Goal: Transaction & Acquisition: Purchase product/service

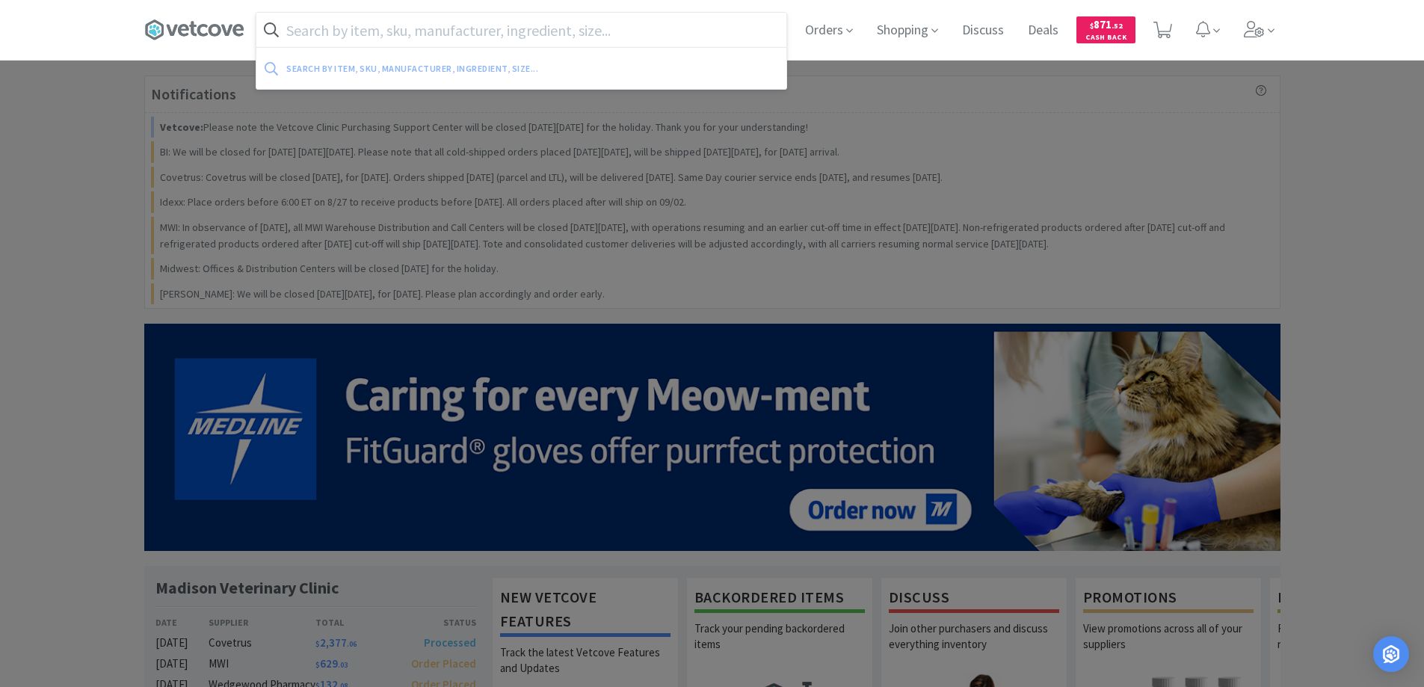
click at [429, 43] on input "text" at bounding box center [521, 30] width 530 height 34
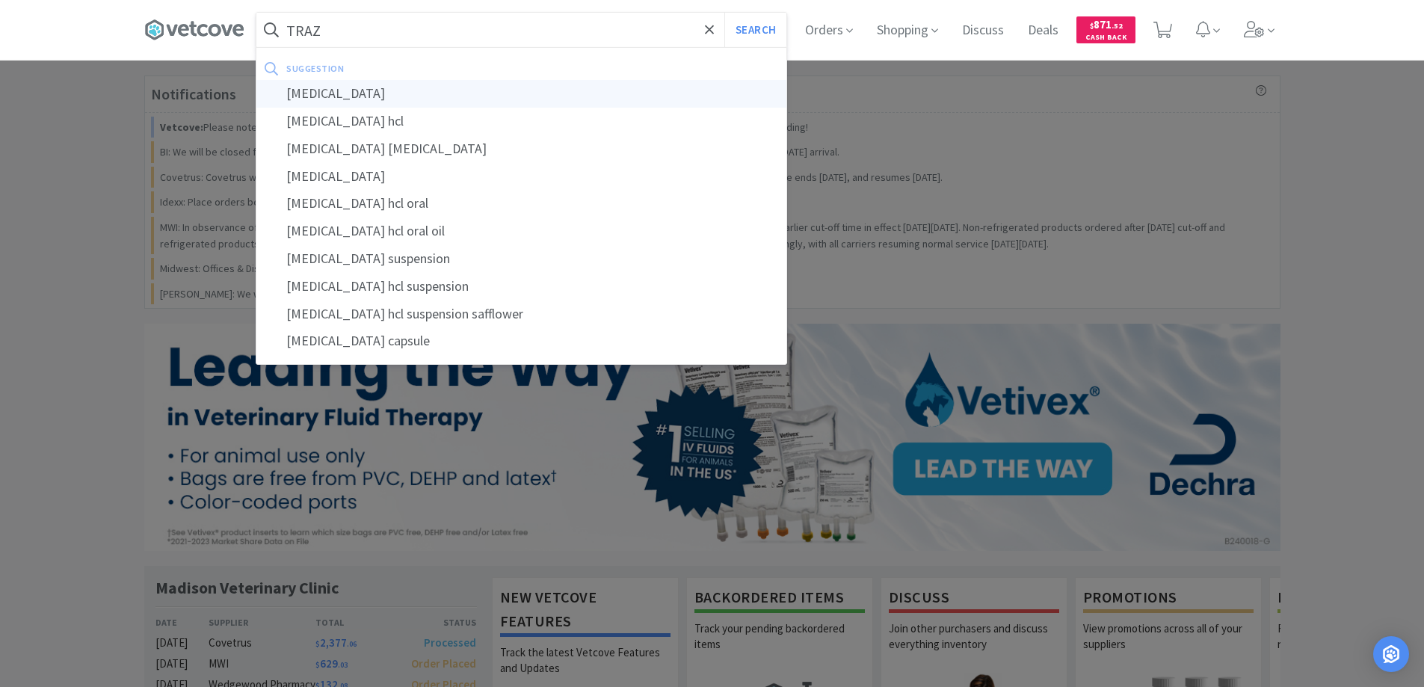
click at [336, 94] on div "[MEDICAL_DATA]" at bounding box center [521, 94] width 530 height 28
type input "[MEDICAL_DATA]"
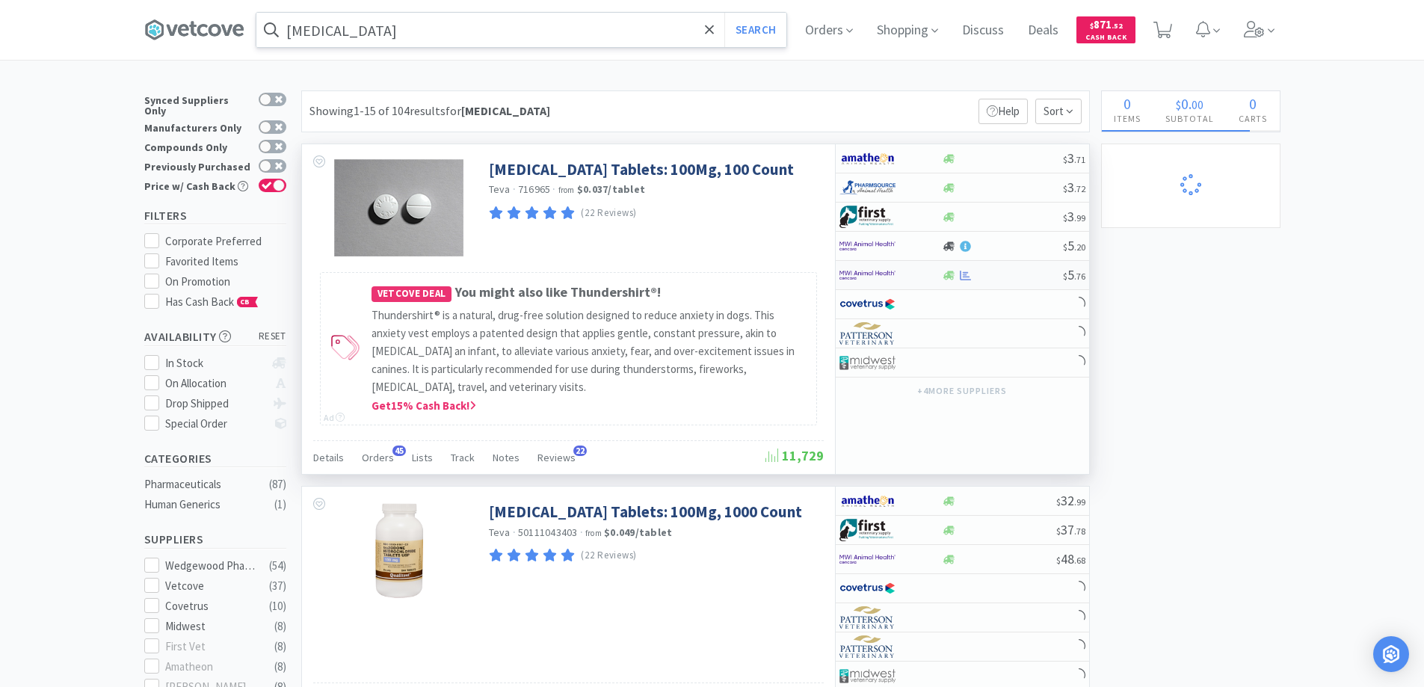
click at [1014, 277] on div at bounding box center [1002, 275] width 121 height 11
select select "1"
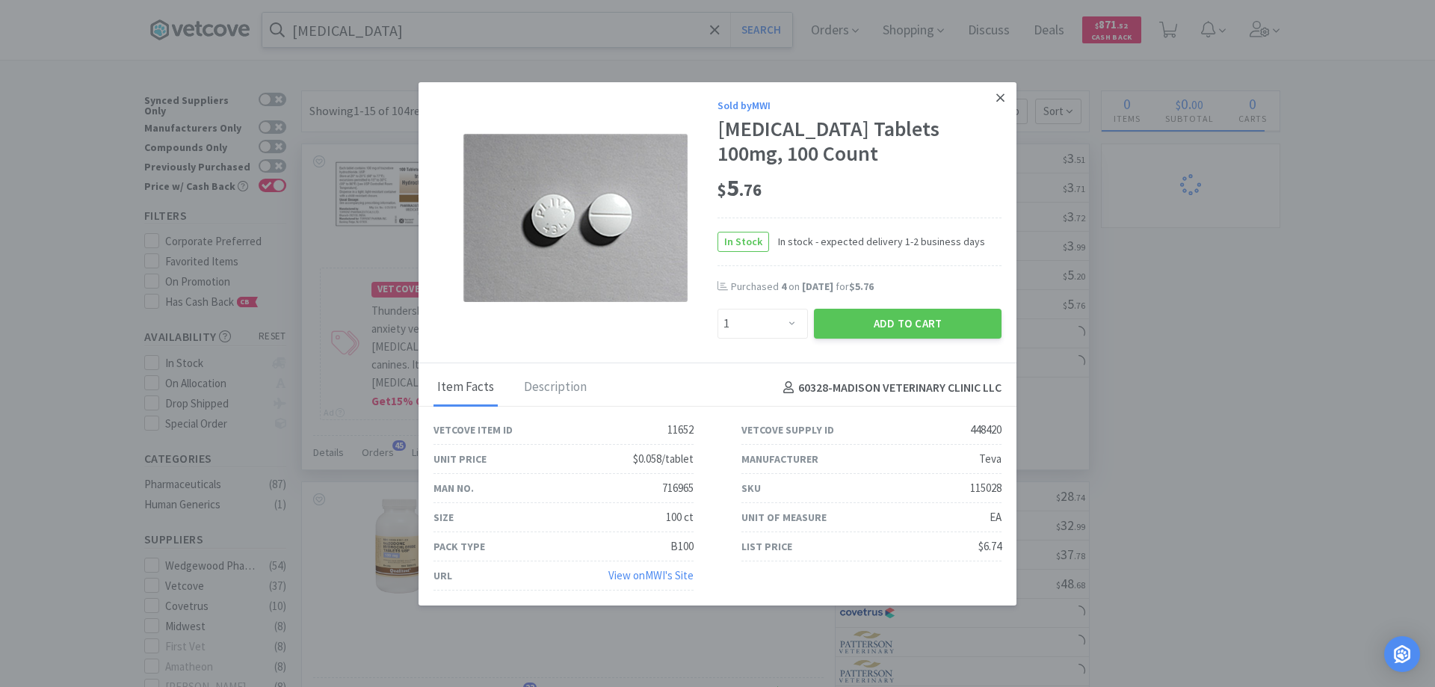
click at [987, 102] on link at bounding box center [1000, 98] width 26 height 32
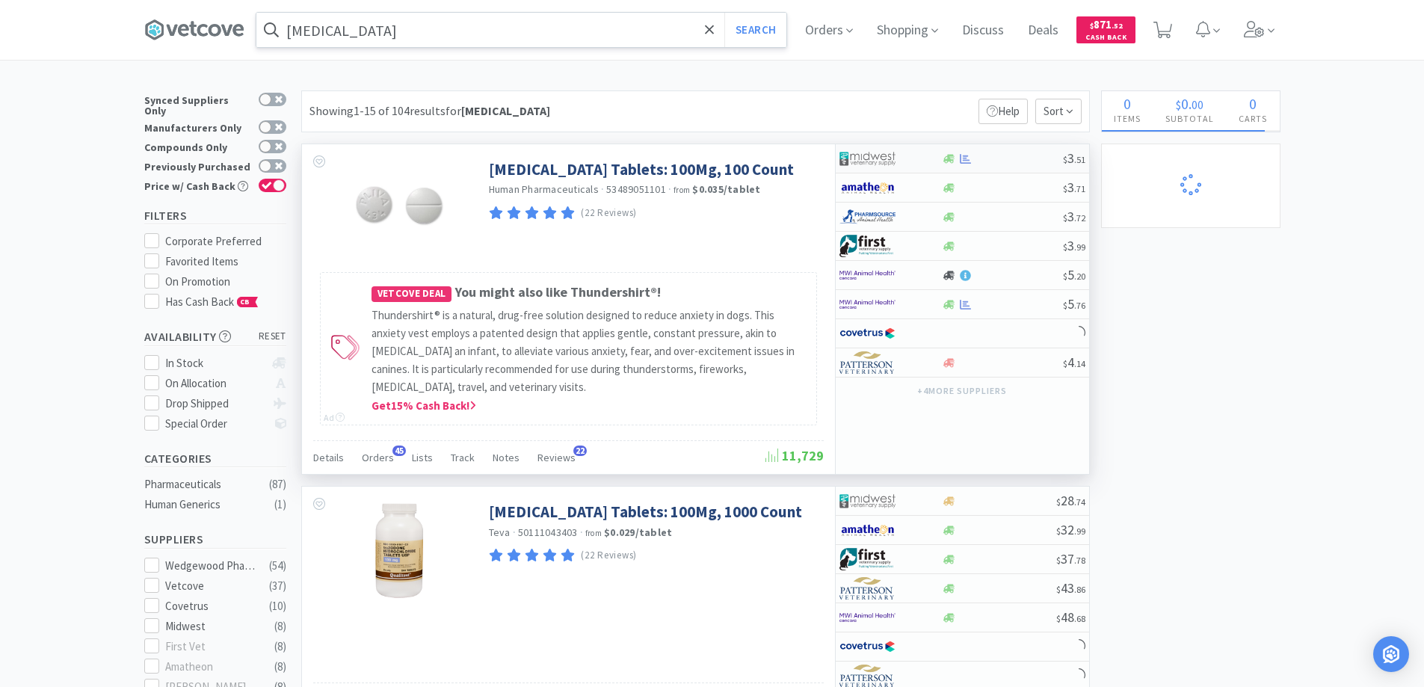
click at [983, 158] on div at bounding box center [1002, 158] width 121 height 11
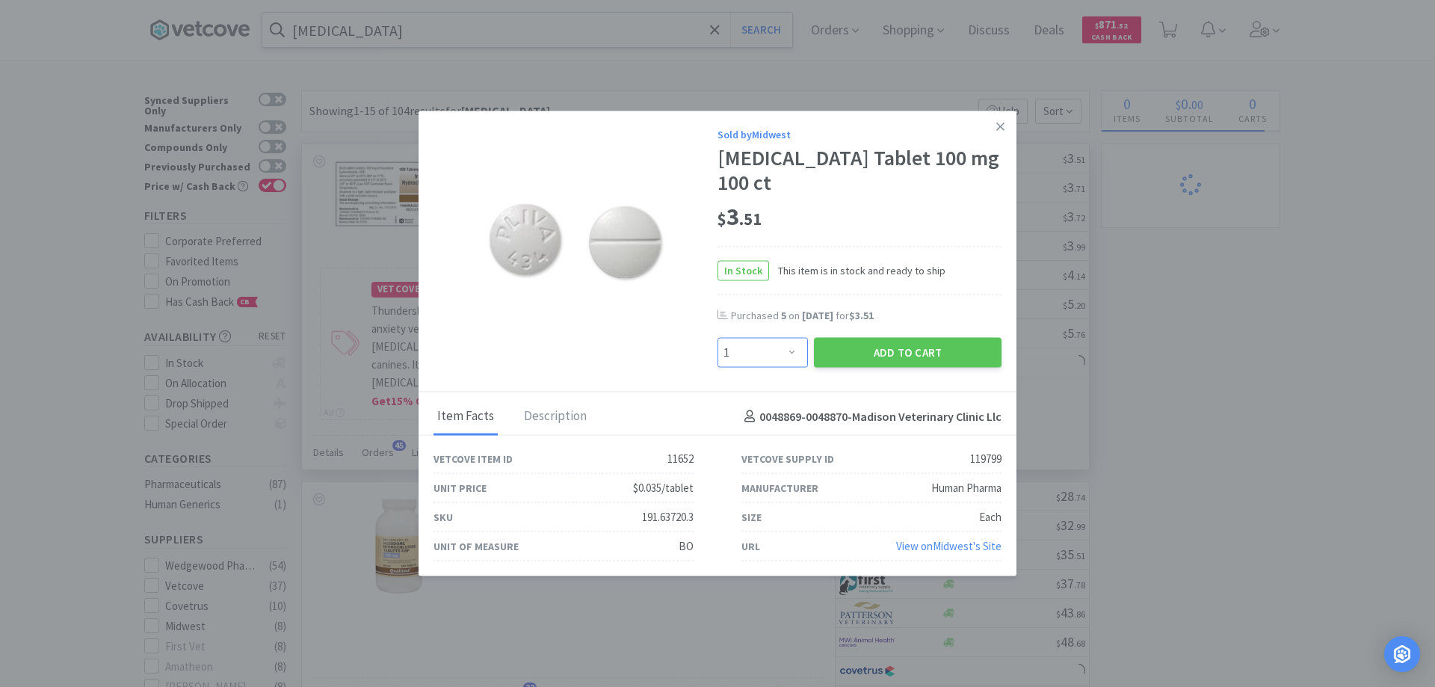
click at [795, 339] on select "Enter Quantity 1 2 3 4 5 6 7 8 9 10 11 12 13 14 15 16 17 18 19 20 Enter Quantity" at bounding box center [763, 353] width 90 height 30
select select "5"
click at [718, 338] on select "Enter Quantity 1 2 3 4 5 6 7 8 9 10 11 12 13 14 15 16 17 18 19 20 Enter Quantity" at bounding box center [763, 353] width 90 height 30
click at [902, 345] on button "Add to Cart" at bounding box center [908, 353] width 188 height 30
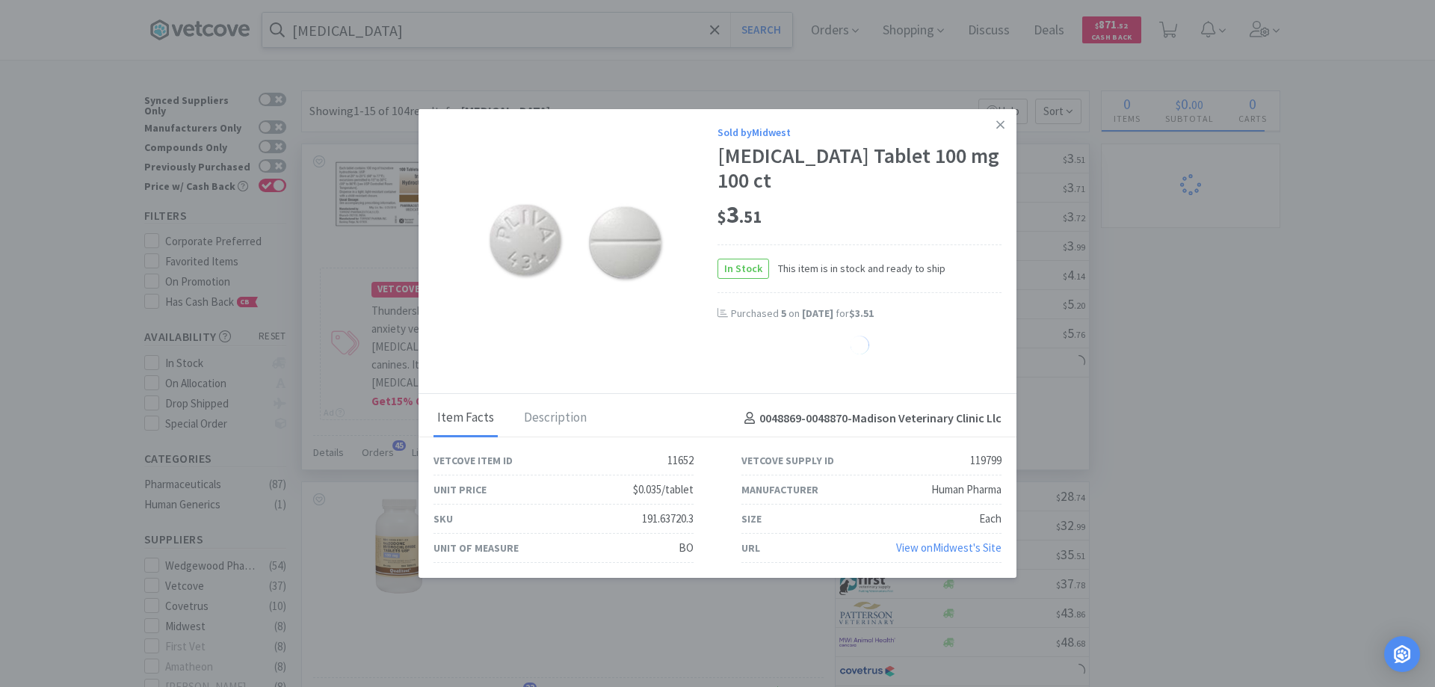
select select "10"
select select "2"
select select "5"
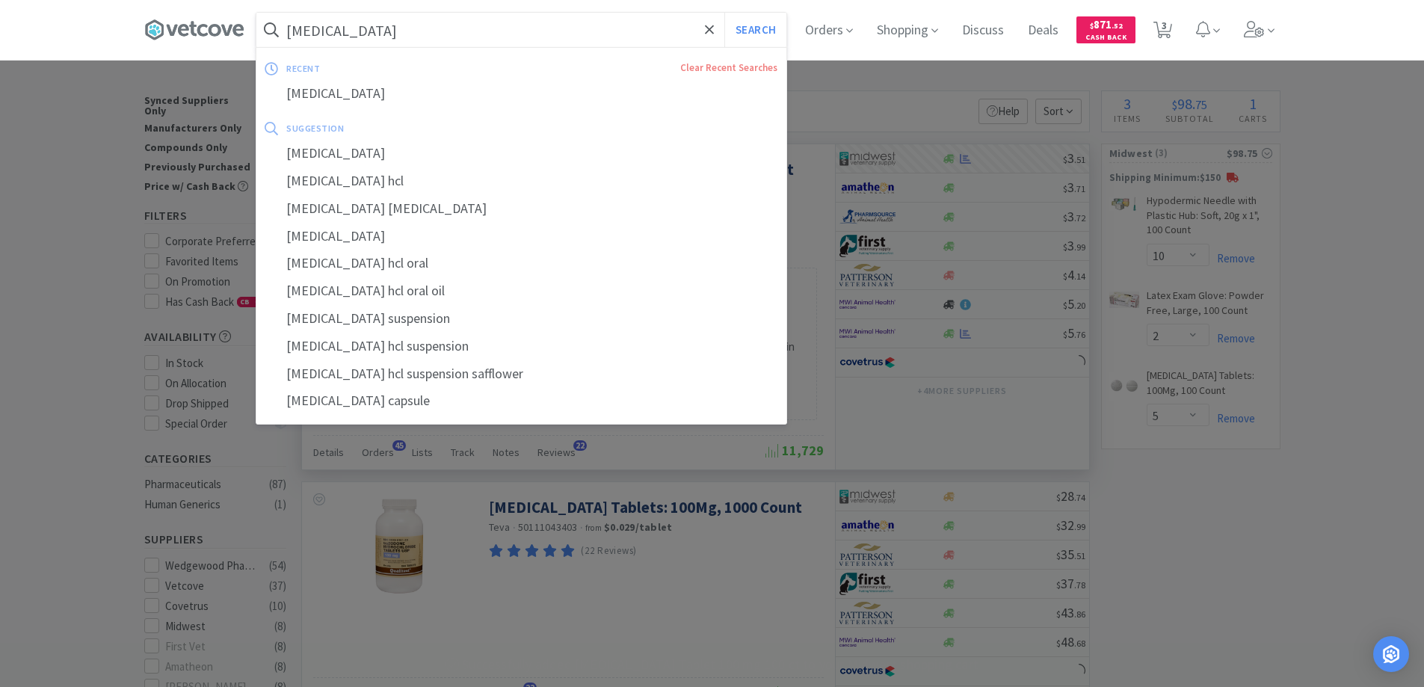
click at [422, 29] on input "[MEDICAL_DATA]" at bounding box center [521, 30] width 530 height 34
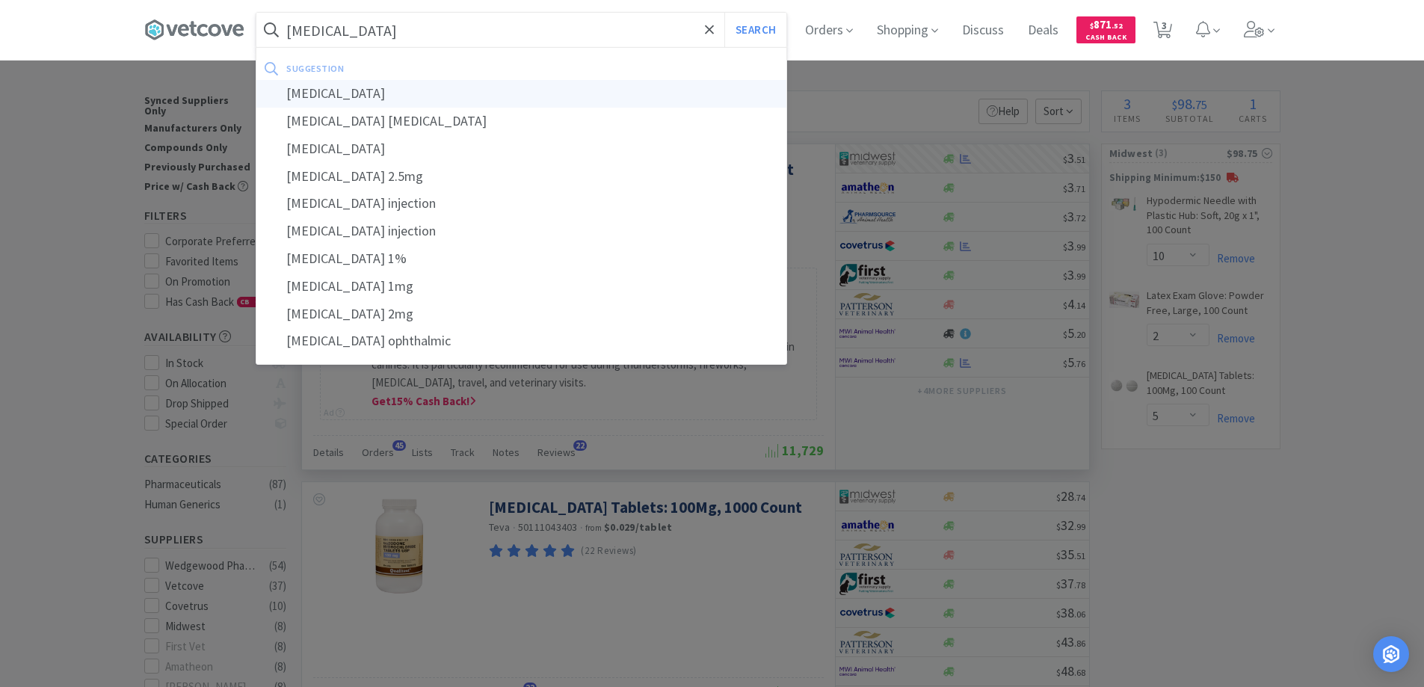
click at [322, 101] on div "[MEDICAL_DATA]" at bounding box center [521, 94] width 530 height 28
type input "[MEDICAL_DATA]"
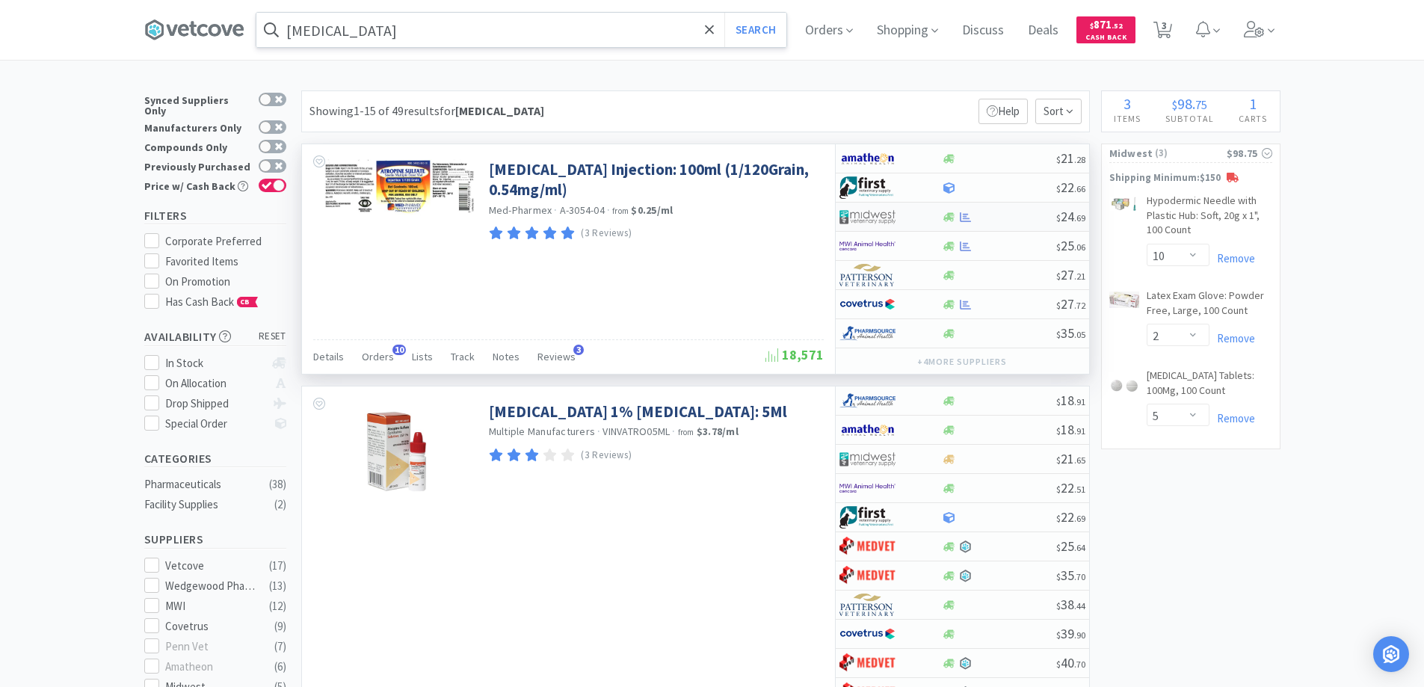
click at [1002, 218] on div at bounding box center [999, 217] width 114 height 11
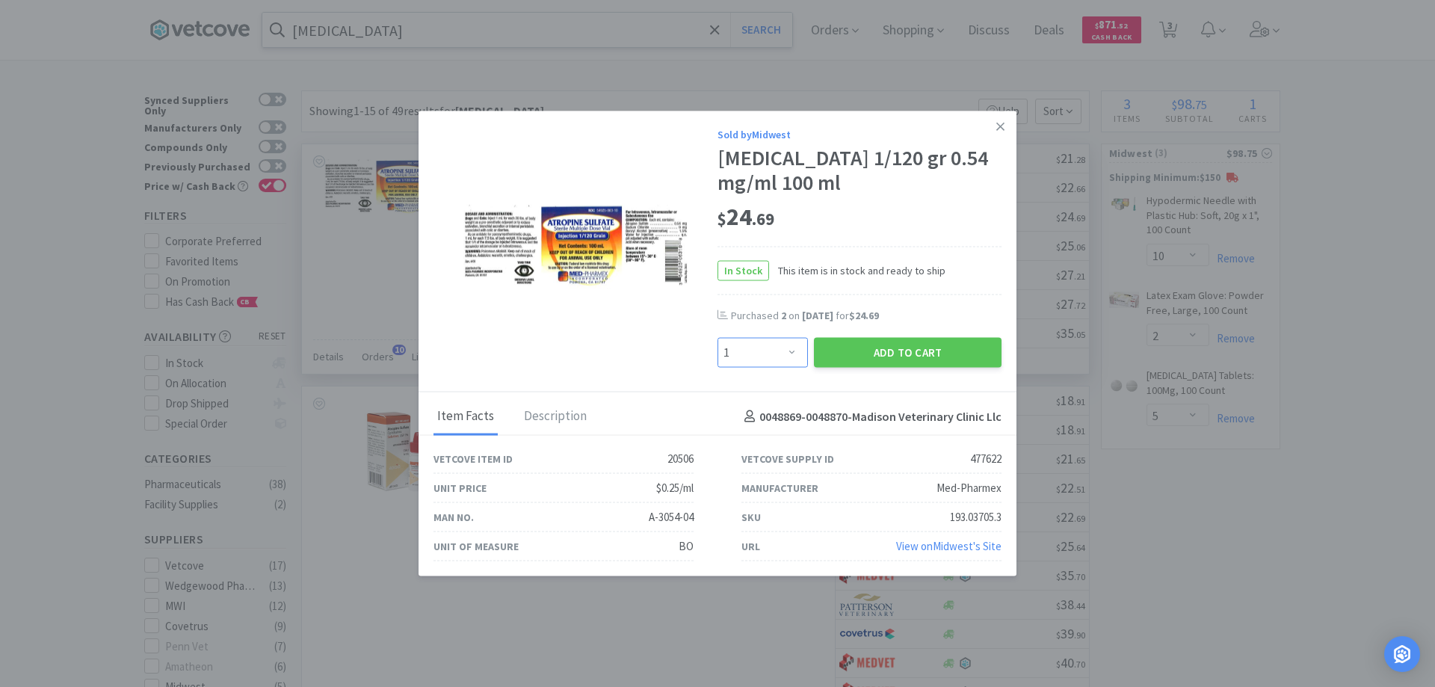
click at [792, 351] on select "Enter Quantity 1 2 3 4 5 6 7 8 9 10 11 12 13 14 15 16 17 18 19 20 Enter Quantity" at bounding box center [763, 353] width 90 height 30
select select "2"
click at [718, 338] on select "Enter Quantity 1 2 3 4 5 6 7 8 9 10 11 12 13 14 15 16 17 18 19 20 Enter Quantity" at bounding box center [763, 353] width 90 height 30
click at [884, 349] on button "Add to Cart" at bounding box center [908, 353] width 188 height 30
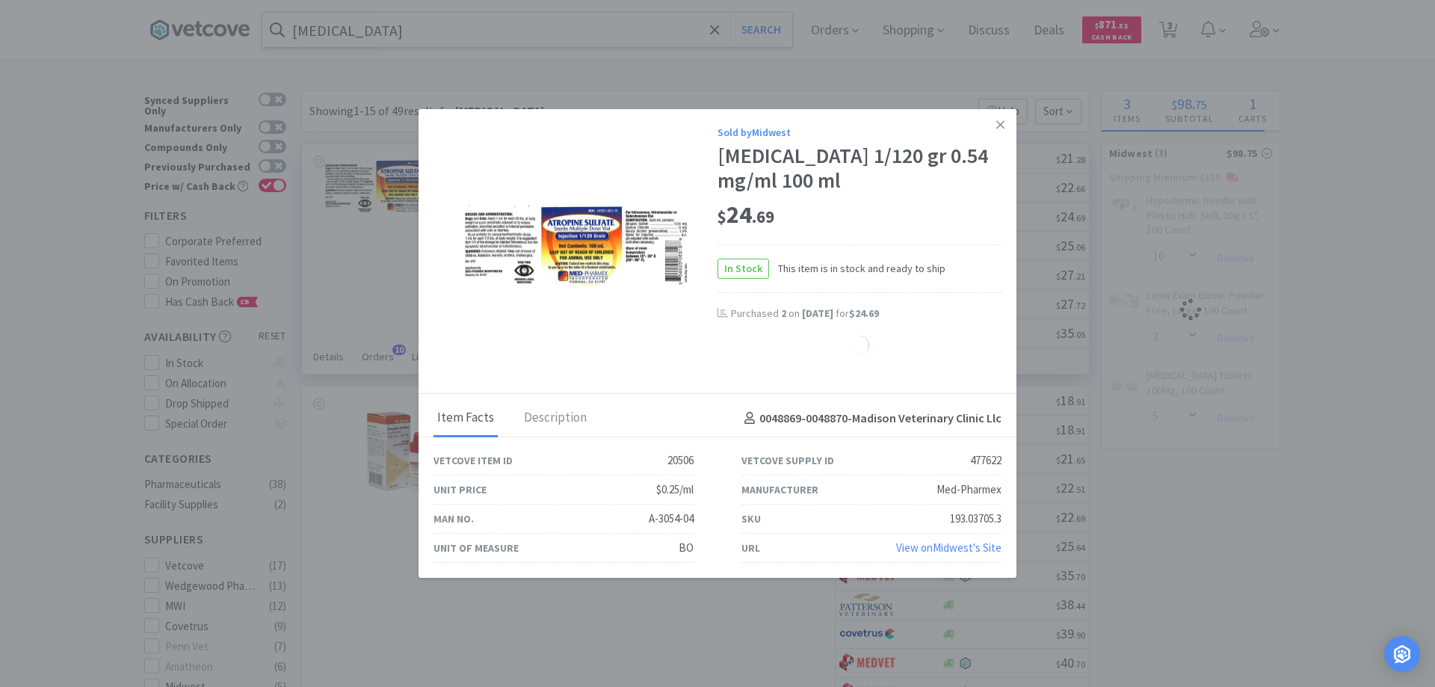
select select "2"
select select "10"
select select "2"
select select "5"
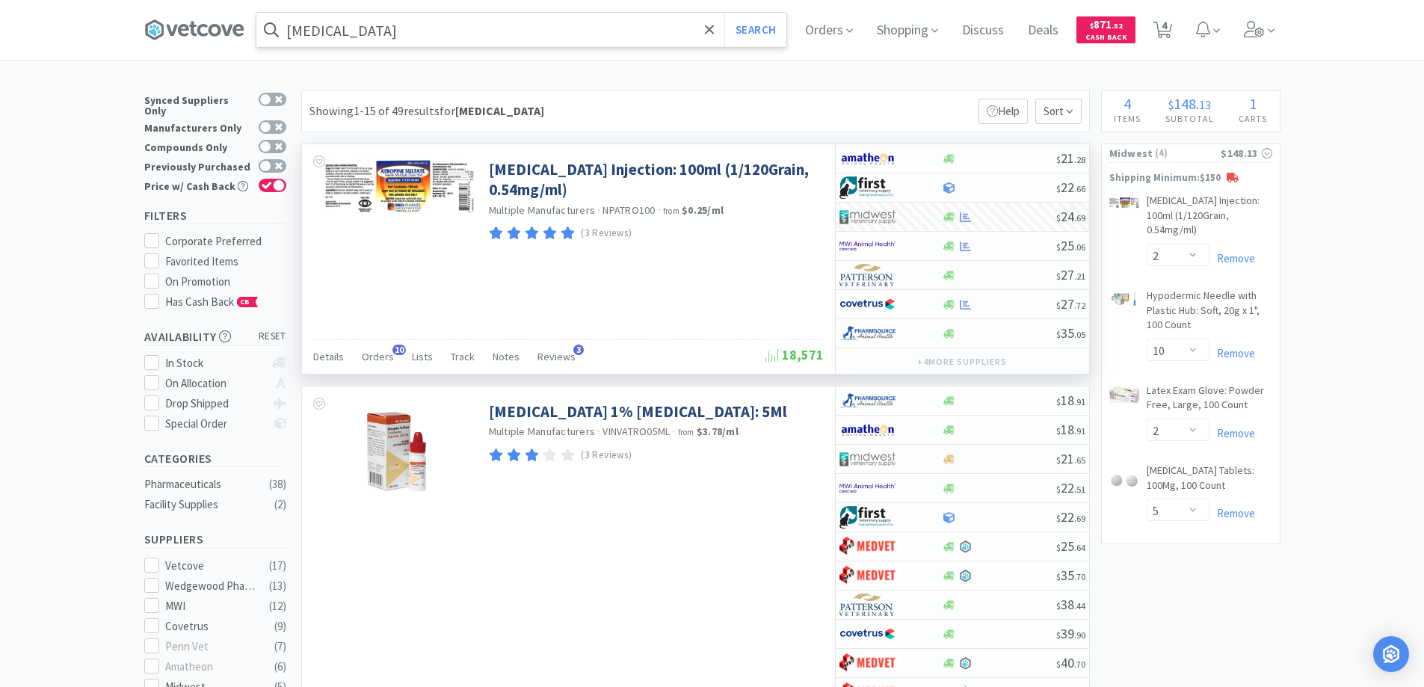
click at [360, 29] on input "[MEDICAL_DATA]" at bounding box center [521, 30] width 530 height 34
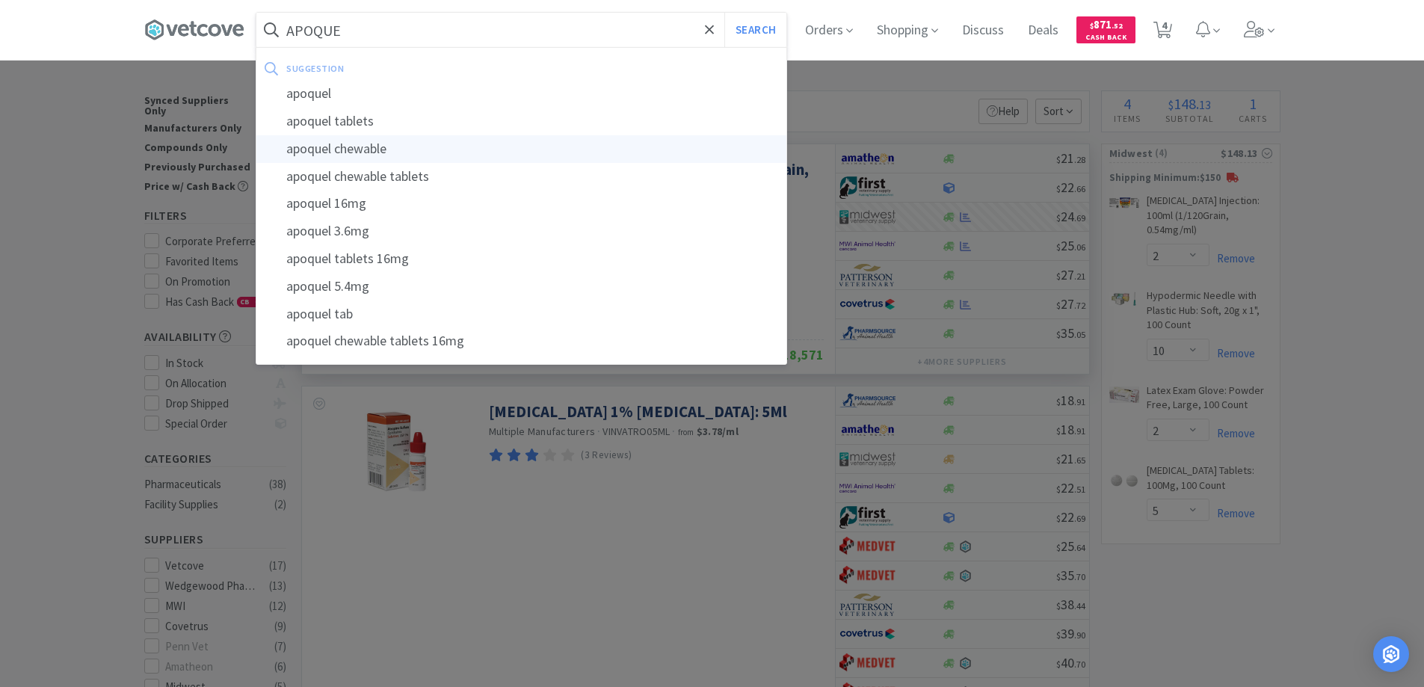
click at [389, 145] on div "apoquel chewable" at bounding box center [521, 149] width 530 height 28
type input "apoquel chewable"
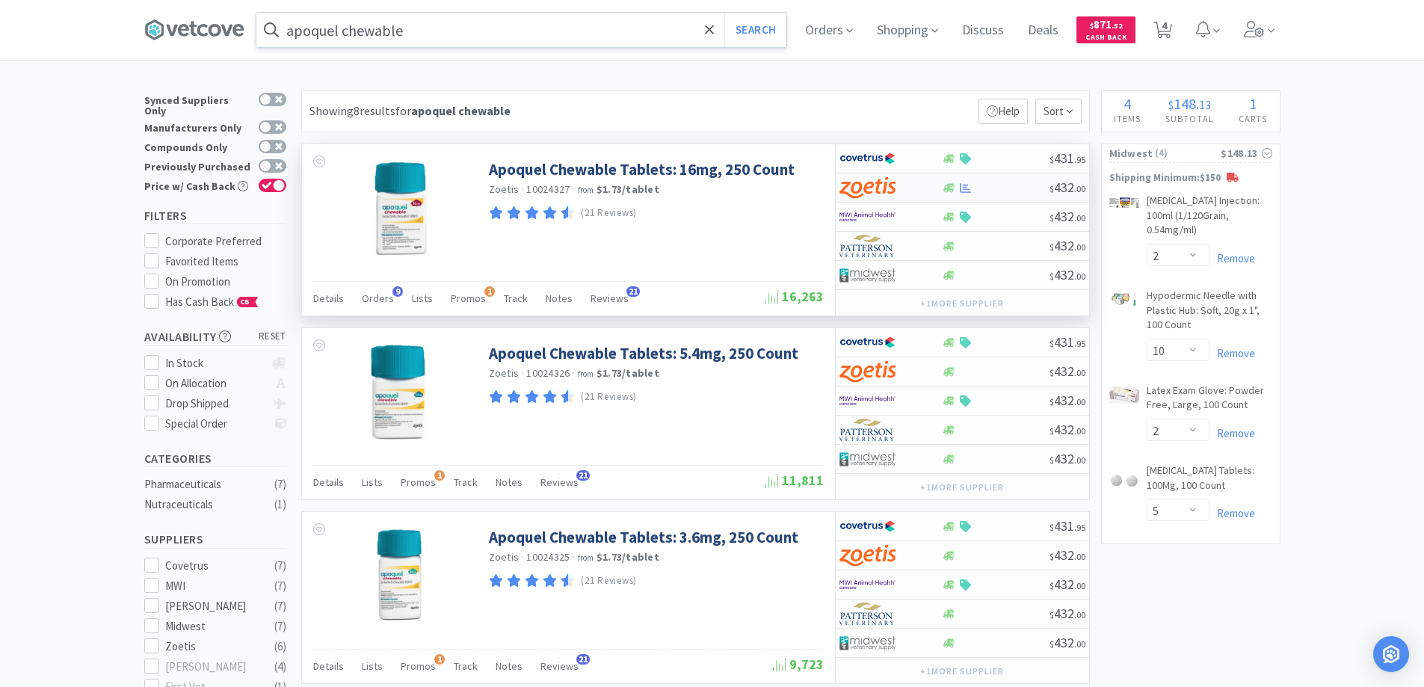
click at [1011, 185] on div at bounding box center [996, 187] width 108 height 11
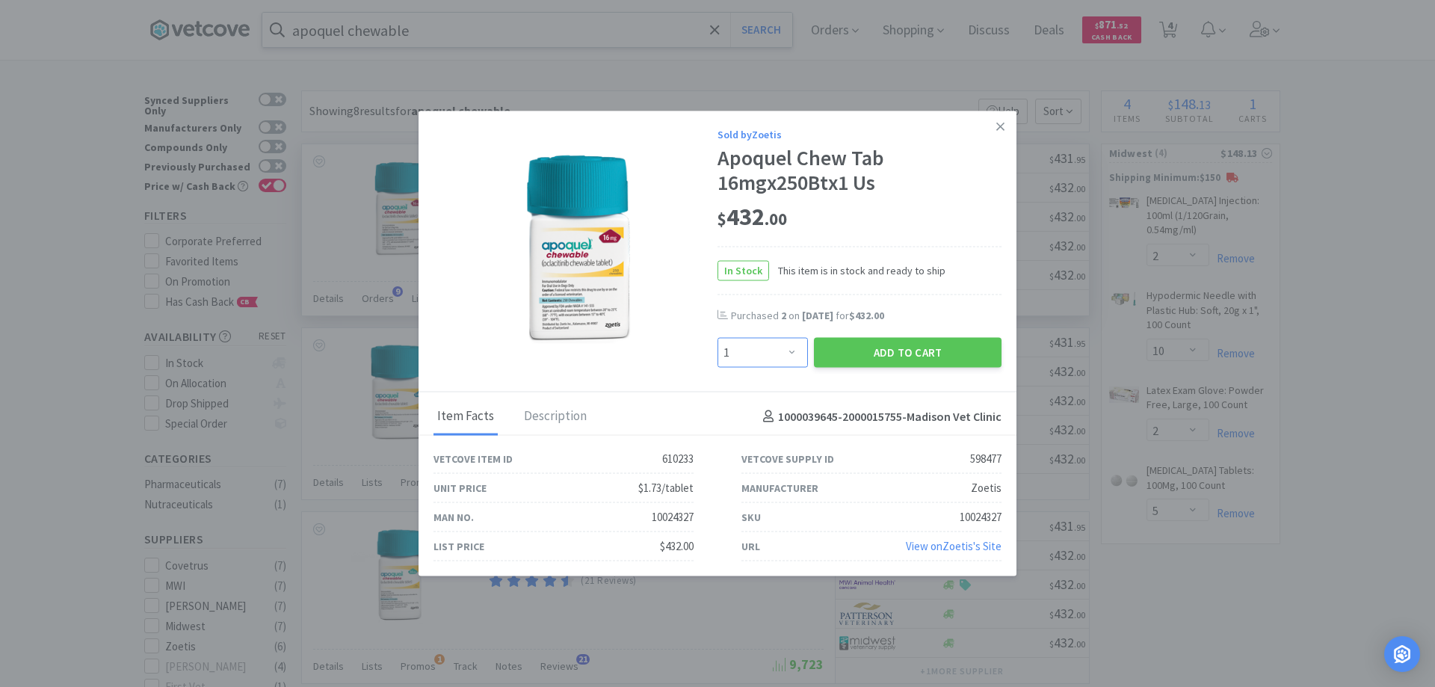
click at [792, 354] on select "Enter Quantity 1 2 3 4 5 6 7 8 9 10 11 12 13 14 15 16 17 18 19 20 Enter Quantity" at bounding box center [763, 353] width 90 height 30
select select "2"
click at [718, 338] on select "Enter Quantity 1 2 3 4 5 6 7 8 9 10 11 12 13 14 15 16 17 18 19 20 Enter Quantity" at bounding box center [763, 353] width 90 height 30
click at [941, 356] on button "Add to Cart" at bounding box center [908, 353] width 188 height 30
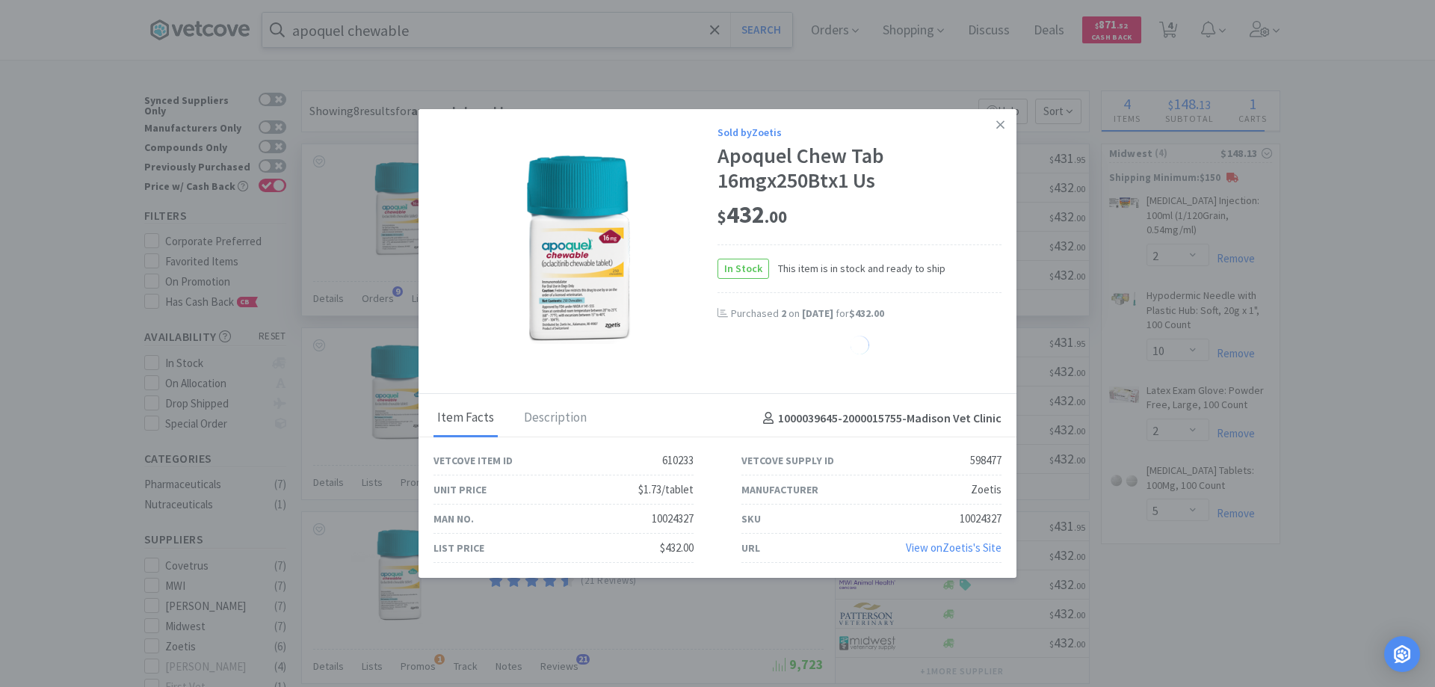
select select "2"
select select "1"
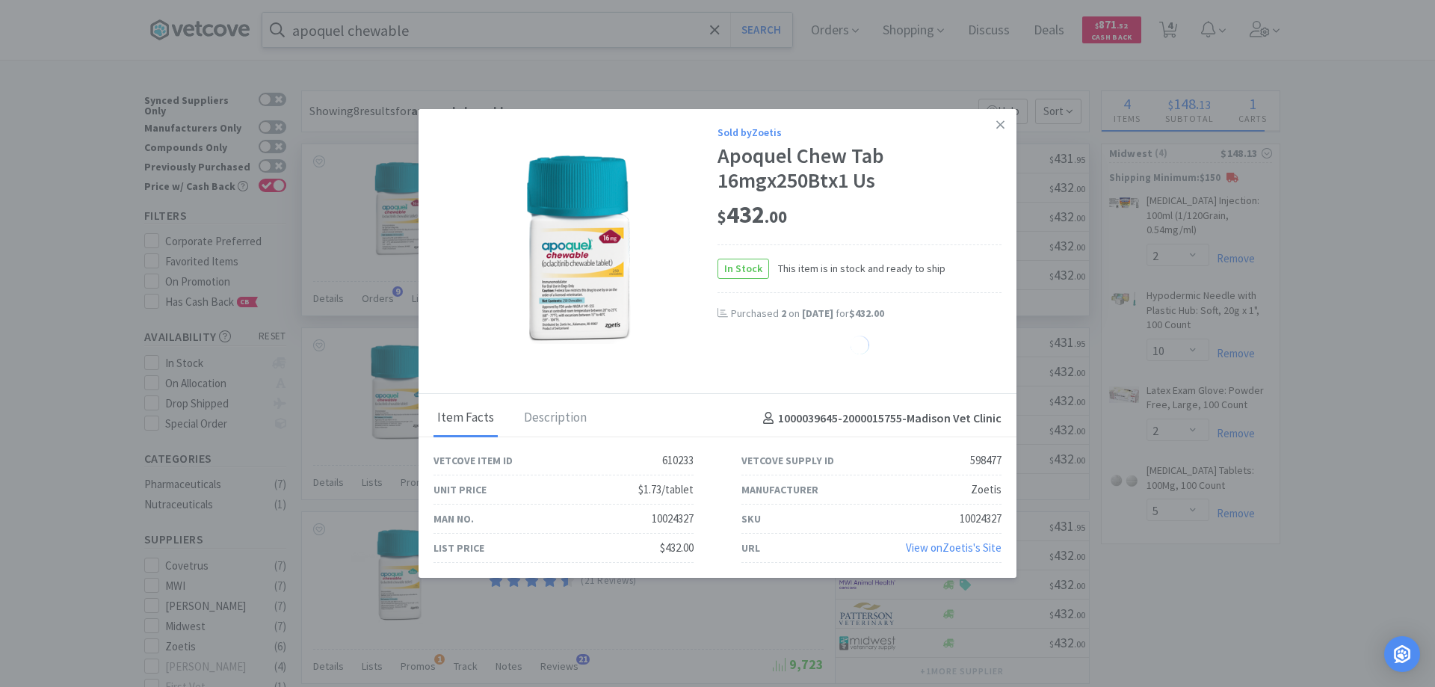
select select "1"
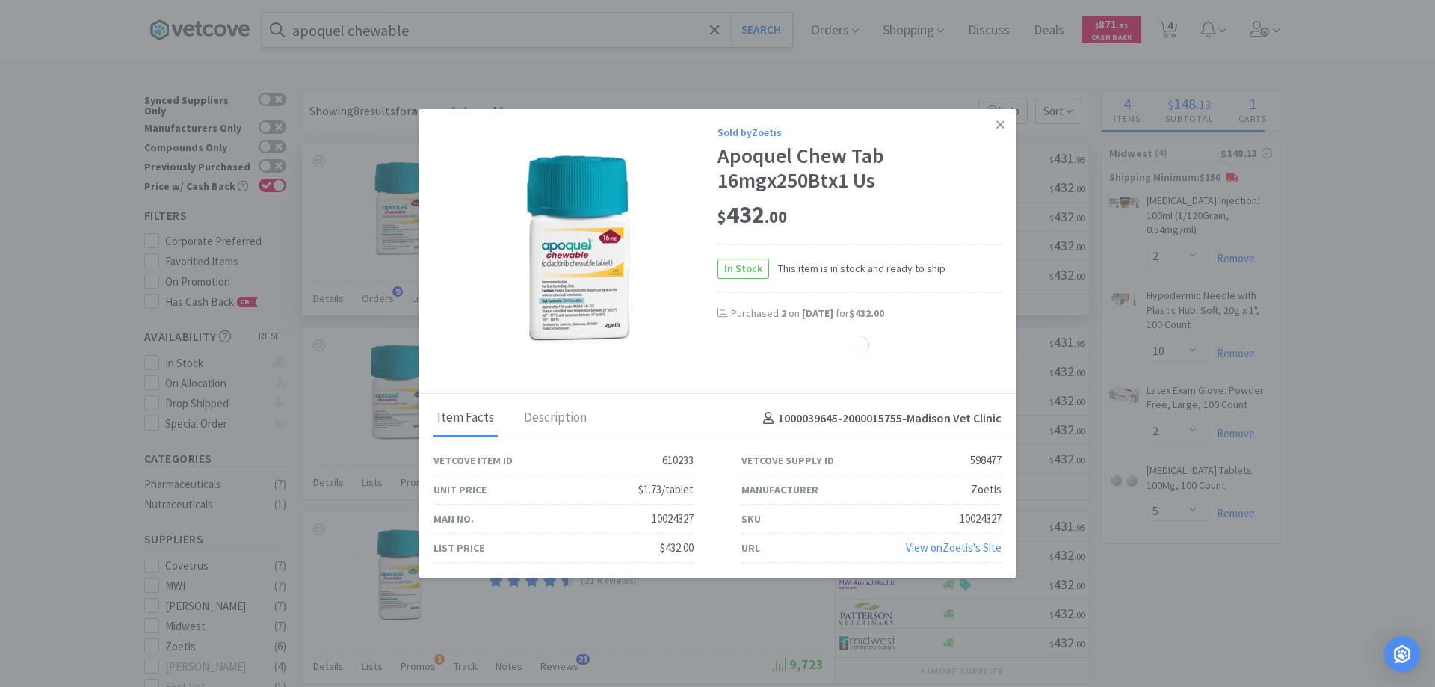
select select "1"
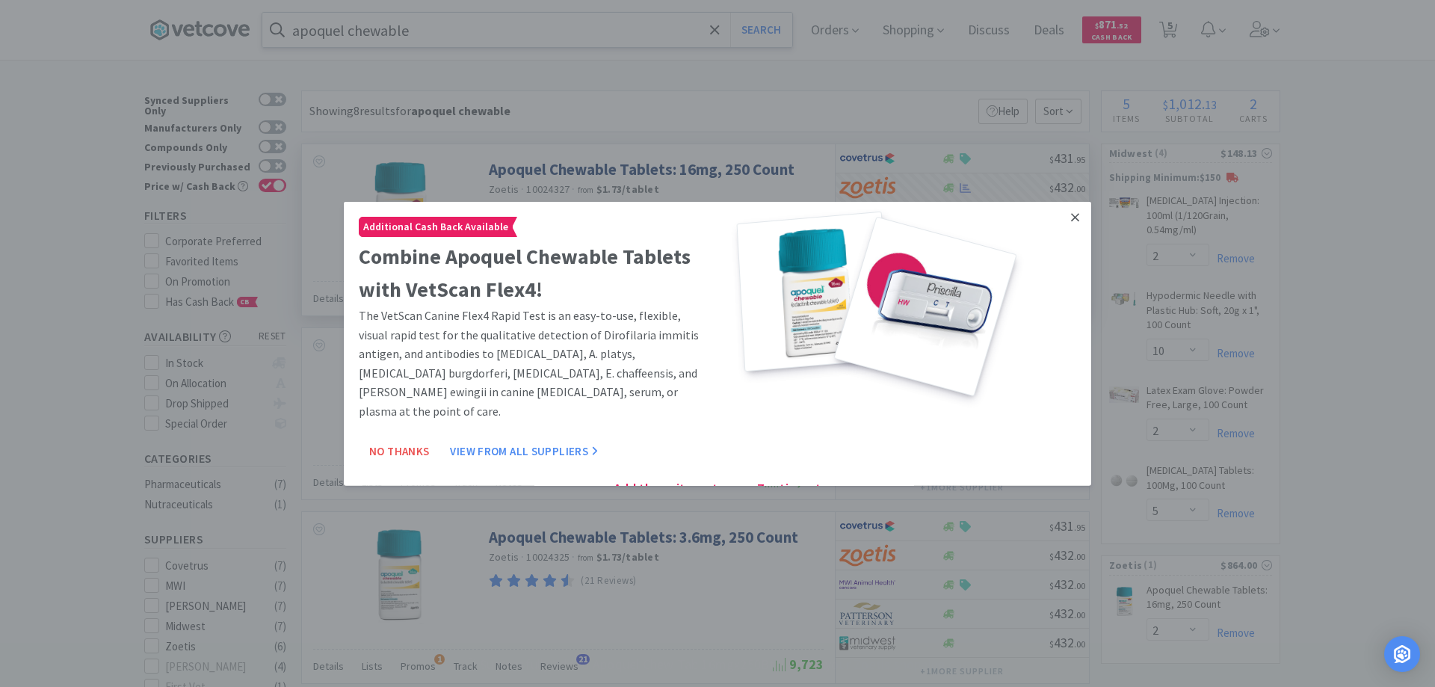
click at [1071, 215] on icon at bounding box center [1075, 217] width 8 height 8
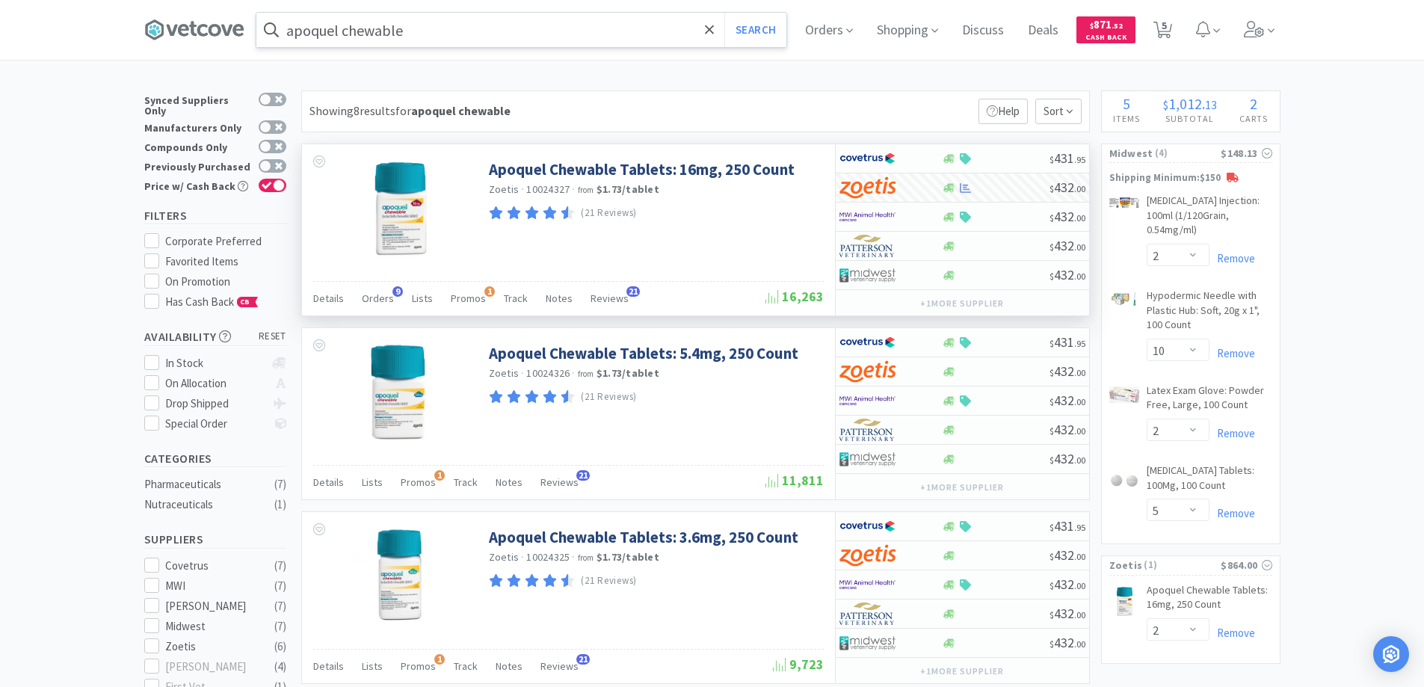
click at [464, 38] on input "apoquel chewable" at bounding box center [521, 30] width 530 height 34
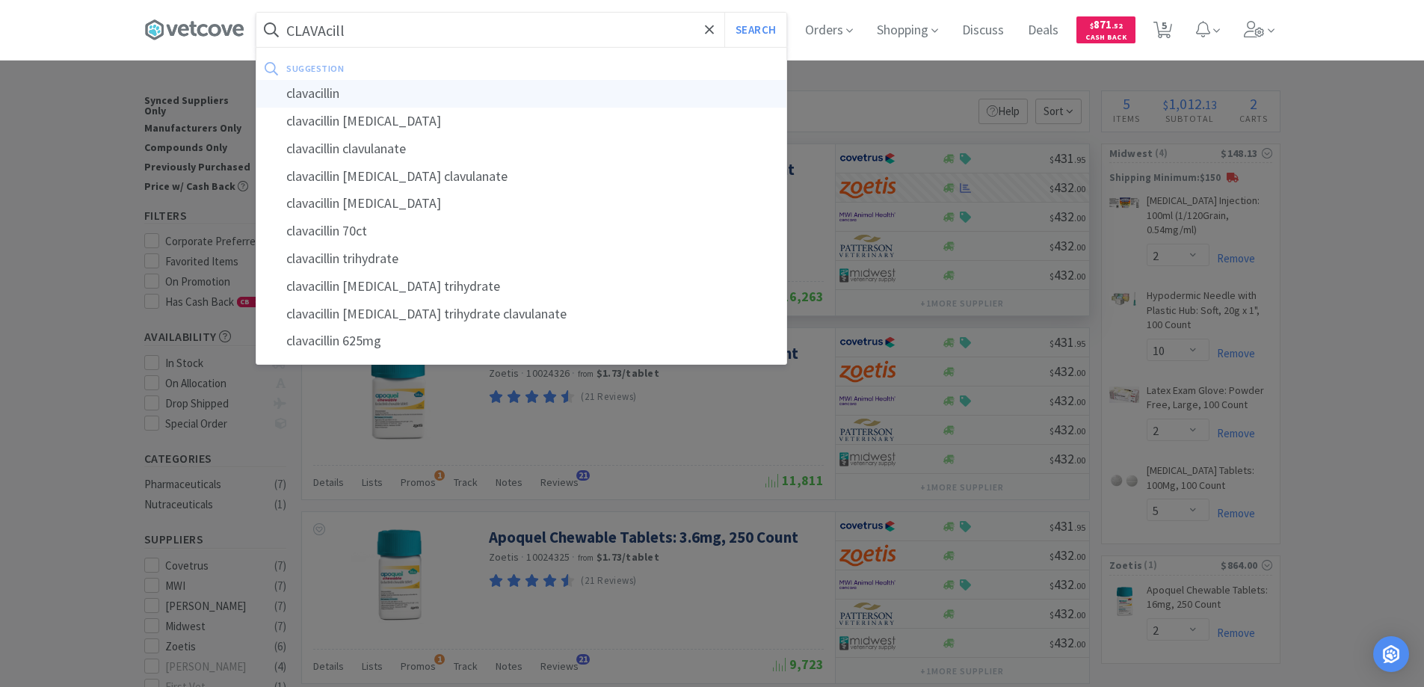
click at [348, 99] on div "clavacillin" at bounding box center [521, 94] width 530 height 28
type input "clavacillin"
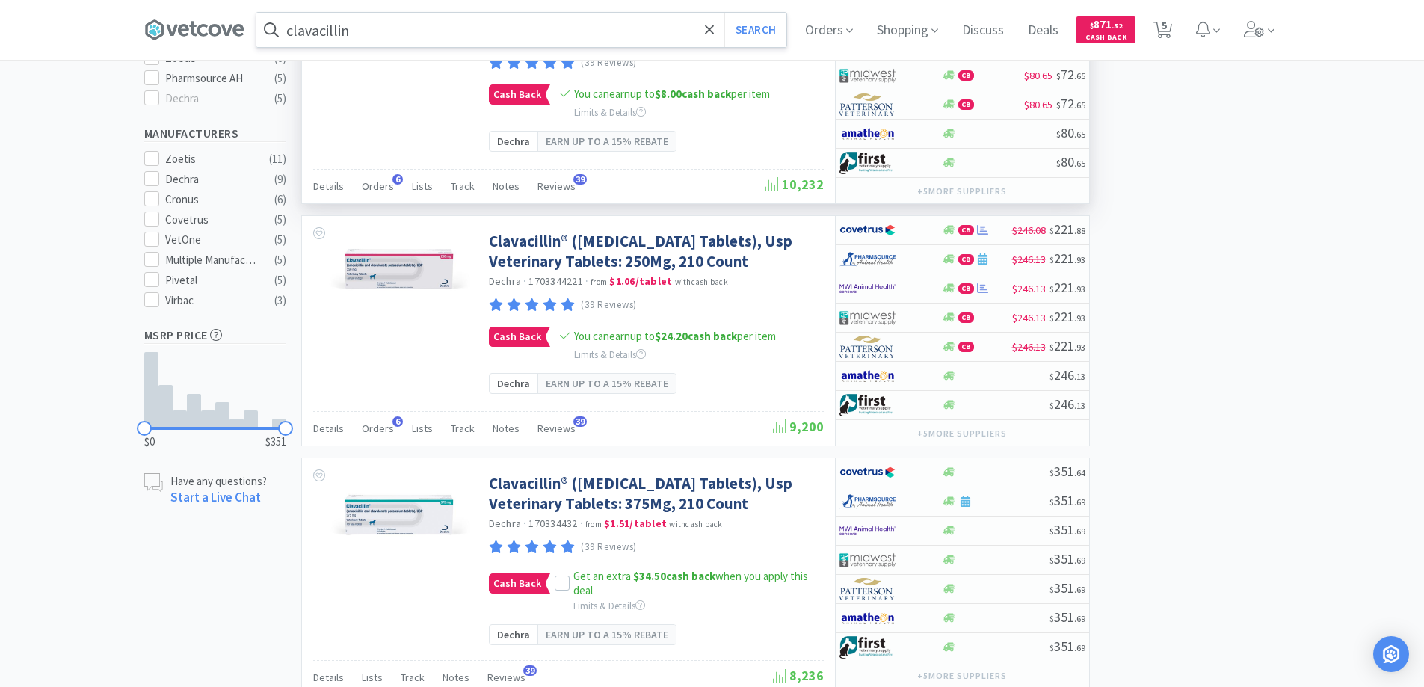
scroll to position [673, 0]
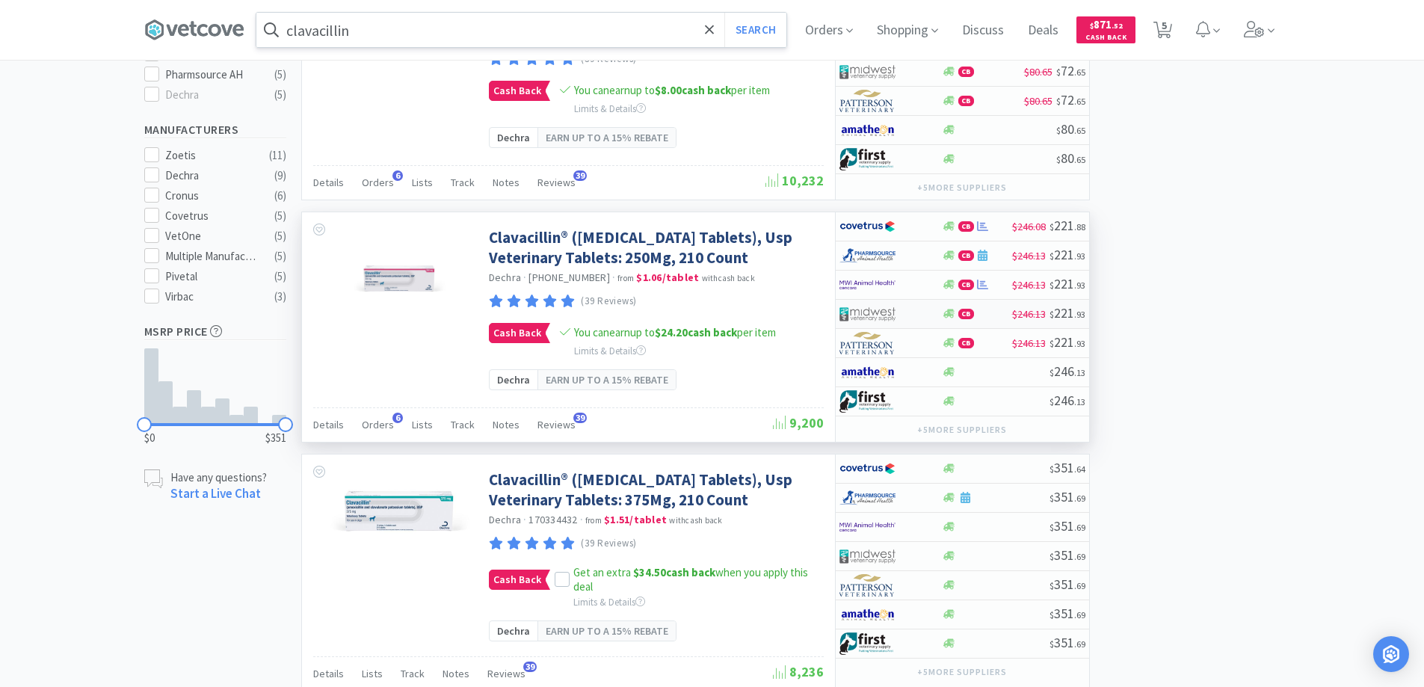
click at [993, 319] on div "CB" at bounding box center [977, 313] width 70 height 11
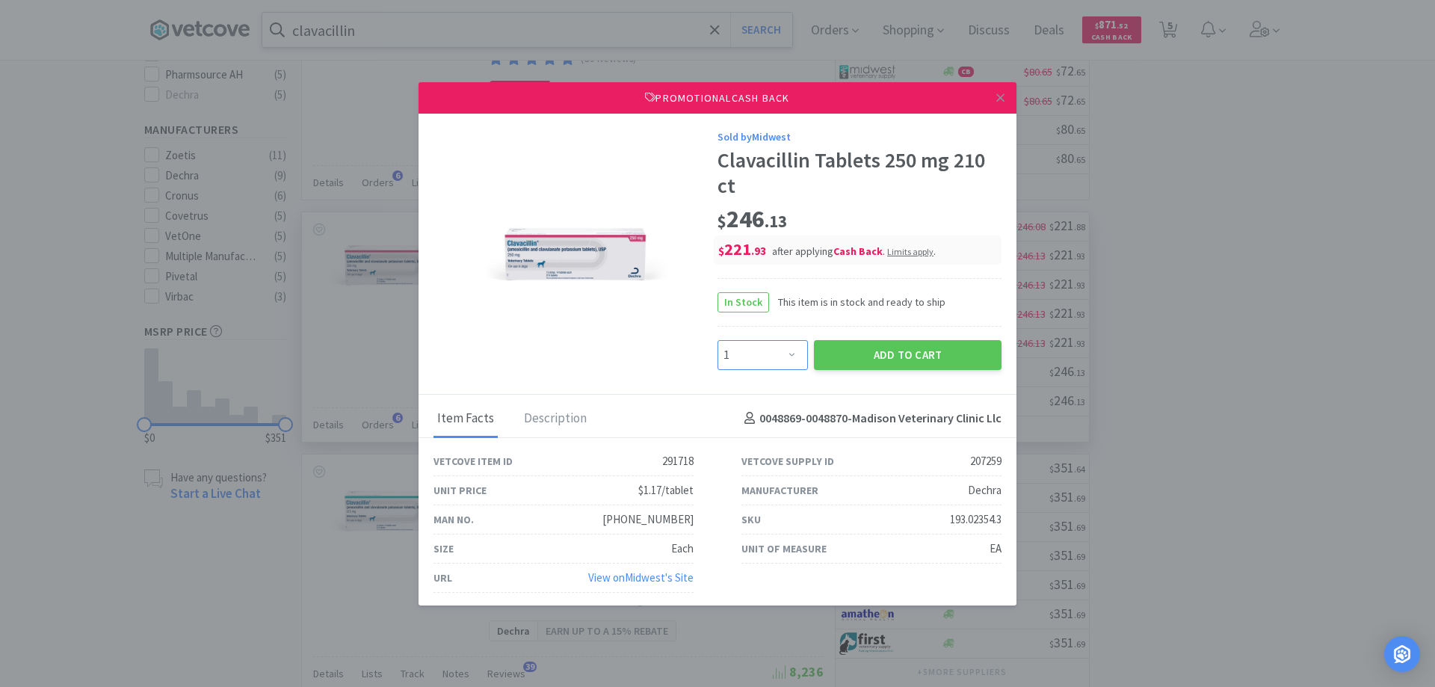
click at [782, 359] on select "Enter Quantity 1 2 3 4 5 6 7 8 9 10 11 12 13 14 15 16 17 18 19 20 Enter Quantity" at bounding box center [763, 355] width 90 height 30
select select "2"
click at [718, 340] on select "Enter Quantity 1 2 3 4 5 6 7 8 9 10 11 12 13 14 15 16 17 18 19 20 Enter Quantity" at bounding box center [763, 355] width 90 height 30
click at [894, 360] on button "Add to Cart" at bounding box center [908, 355] width 188 height 30
select select "2"
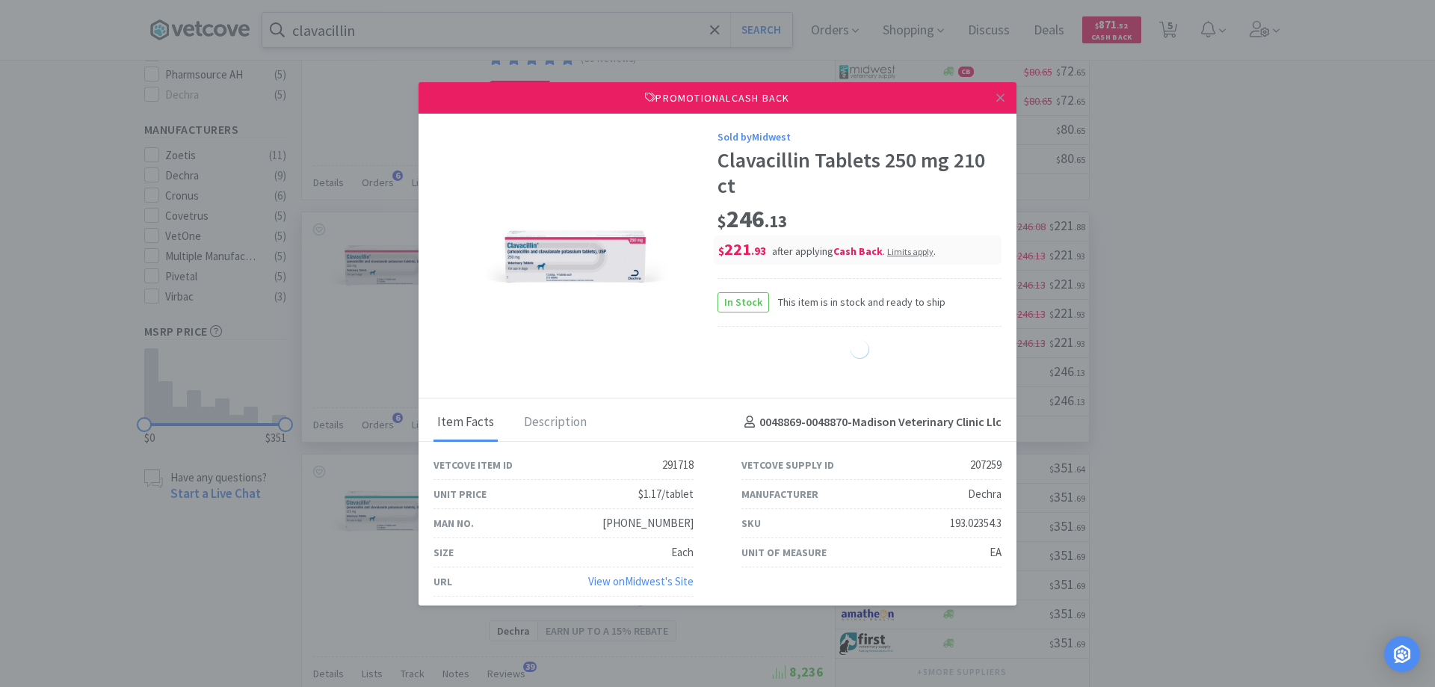
select select "10"
select select "2"
select select "5"
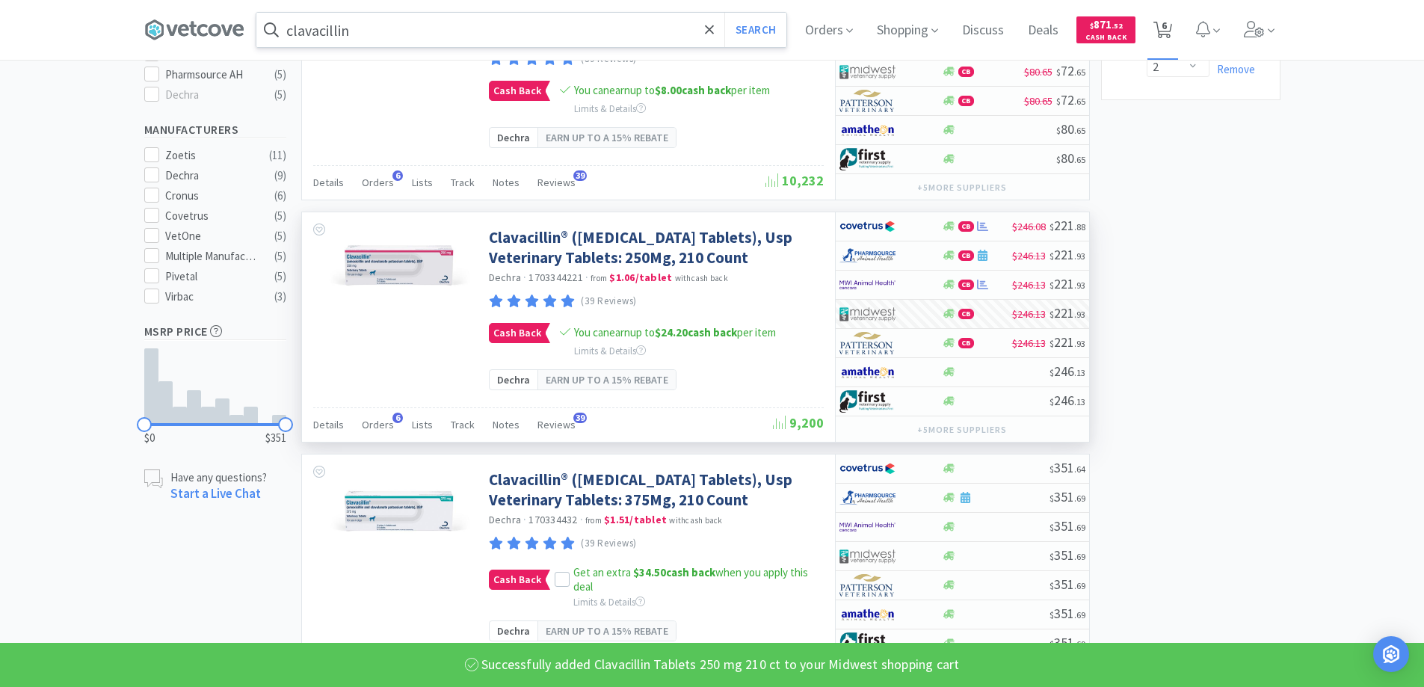
click at [1167, 28] on span "6" at bounding box center [1164, 26] width 5 height 60
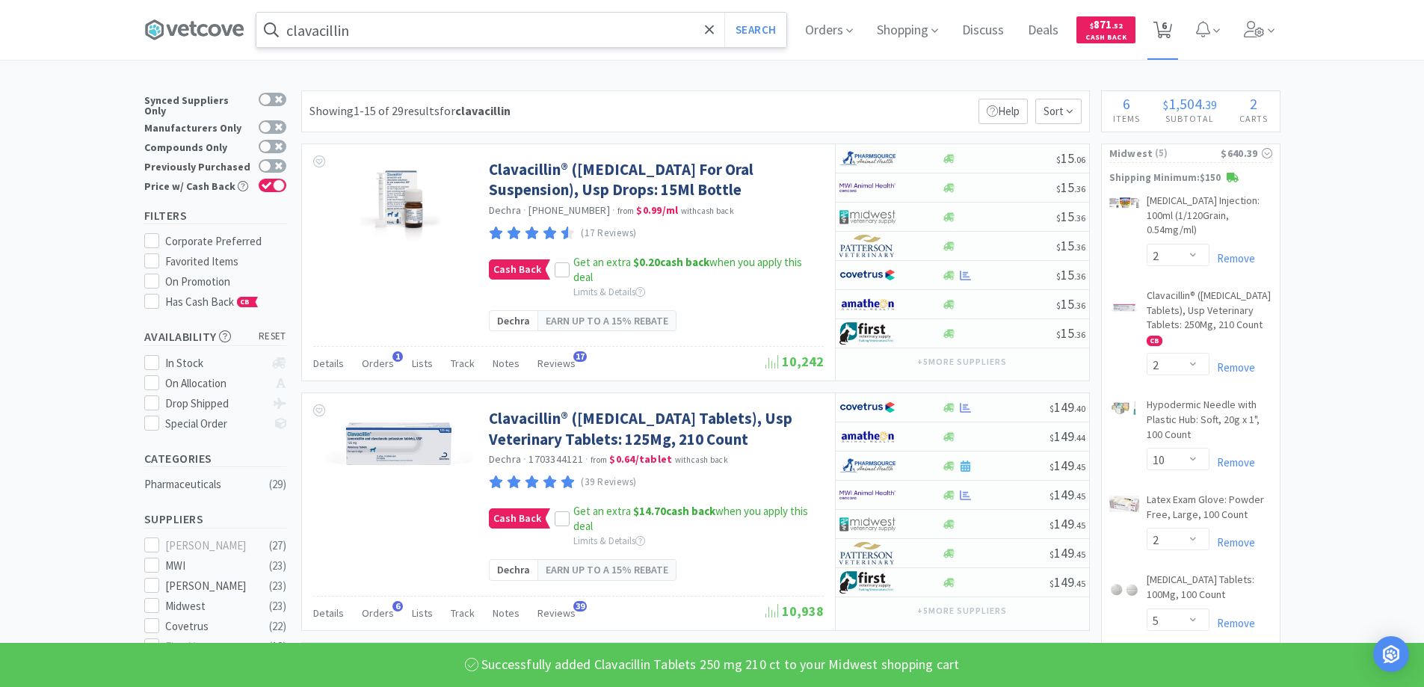
select select "2"
select select "10"
select select "2"
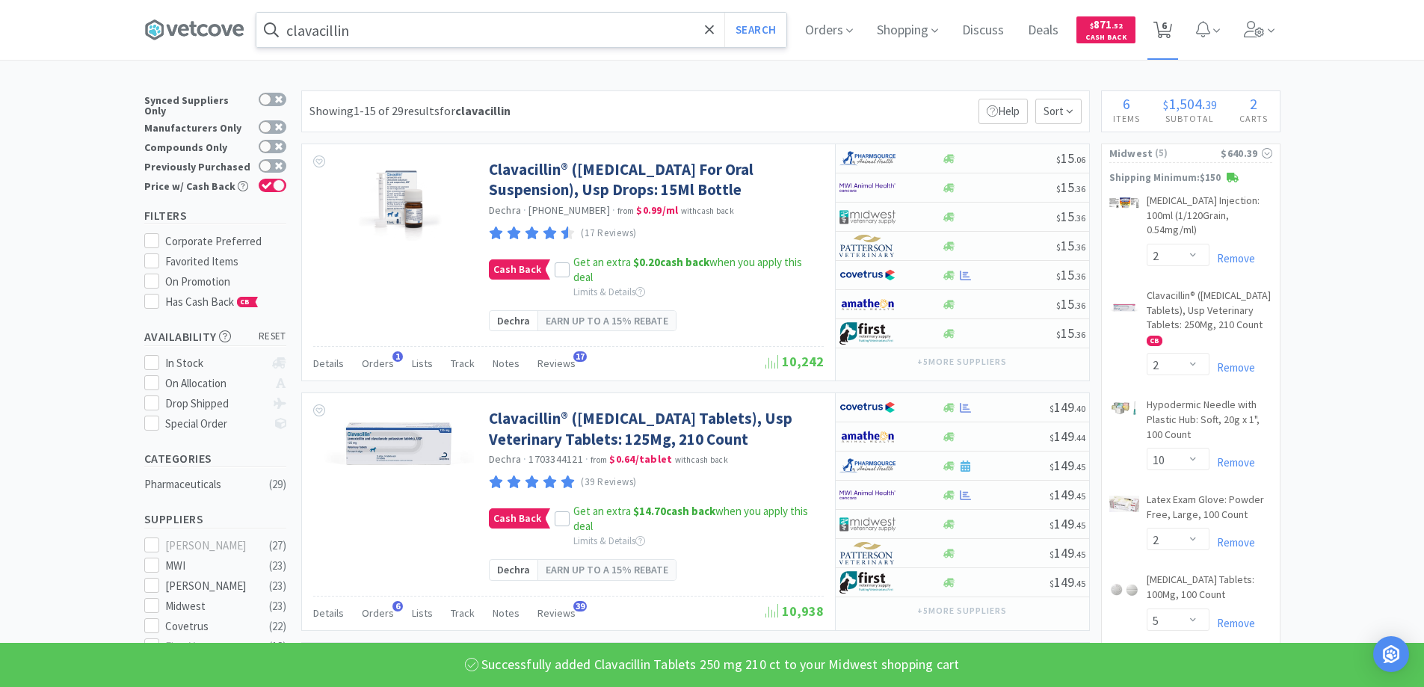
select select "5"
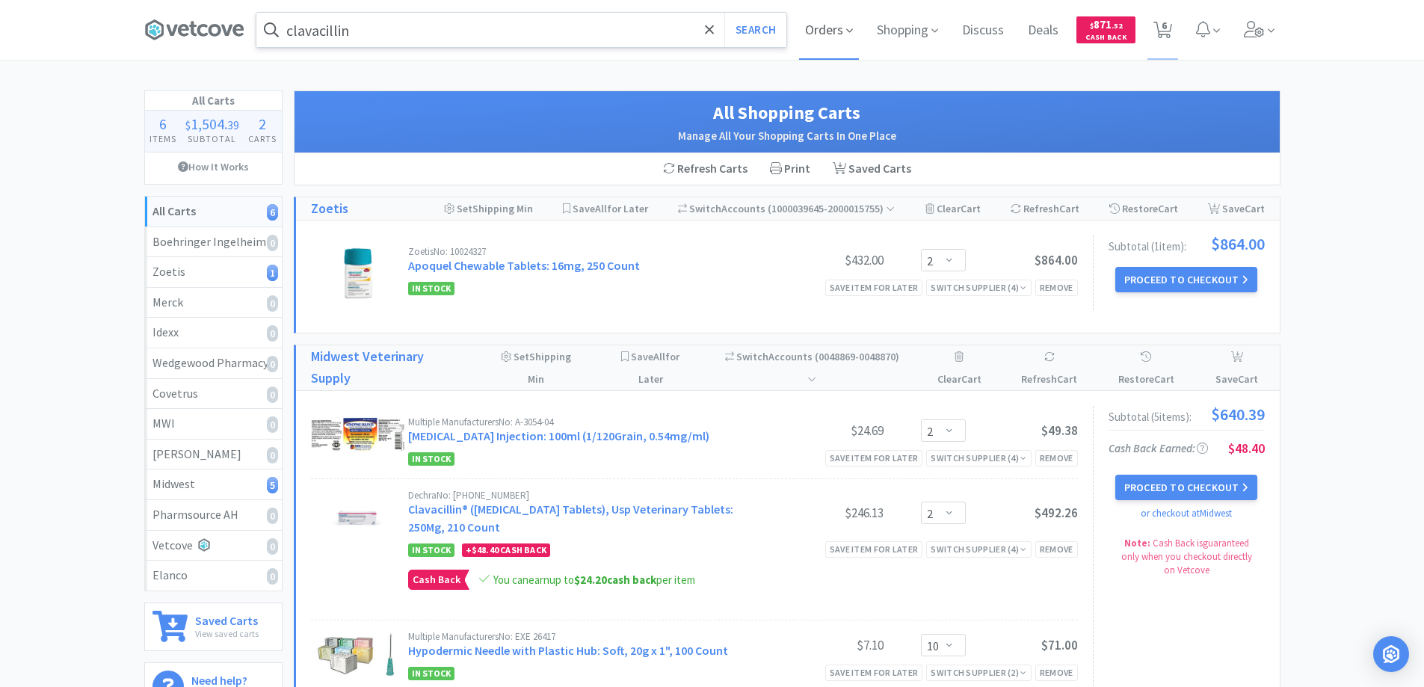
click at [847, 36] on icon at bounding box center [849, 30] width 7 height 13
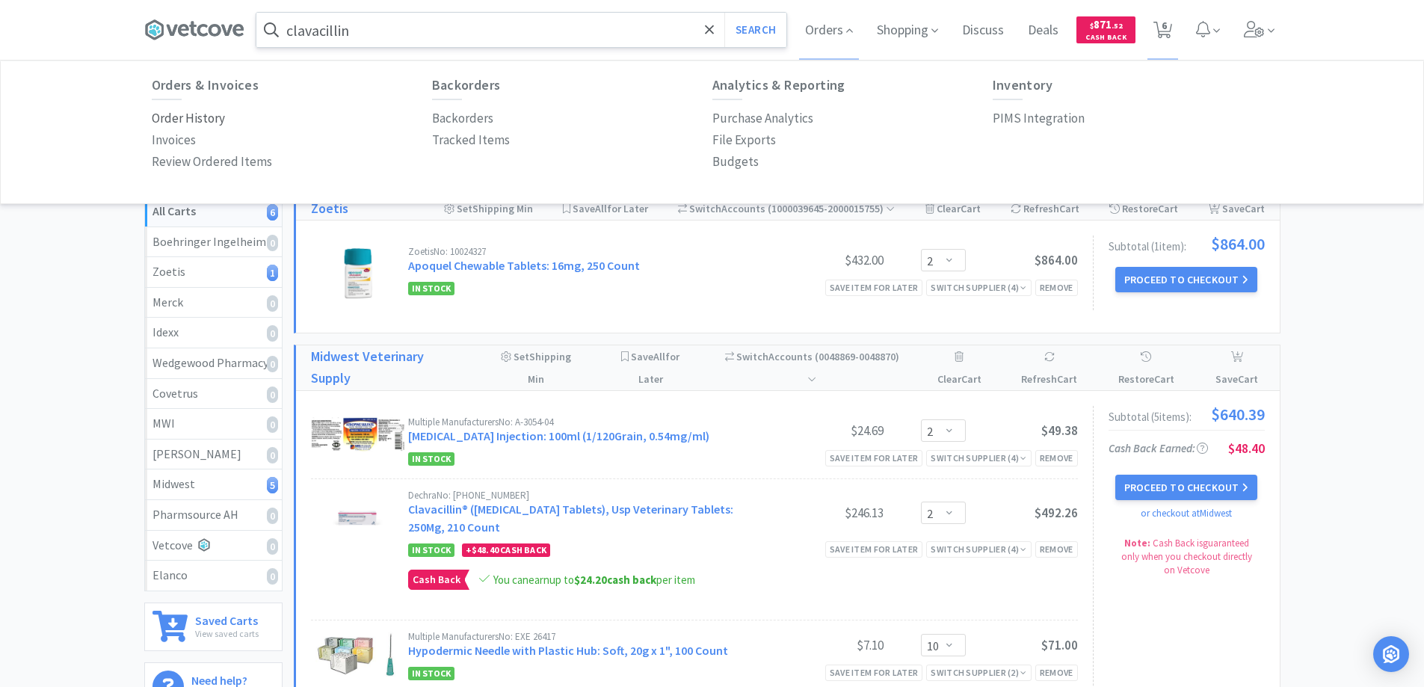
click at [179, 125] on p "Order History" at bounding box center [188, 118] width 73 height 20
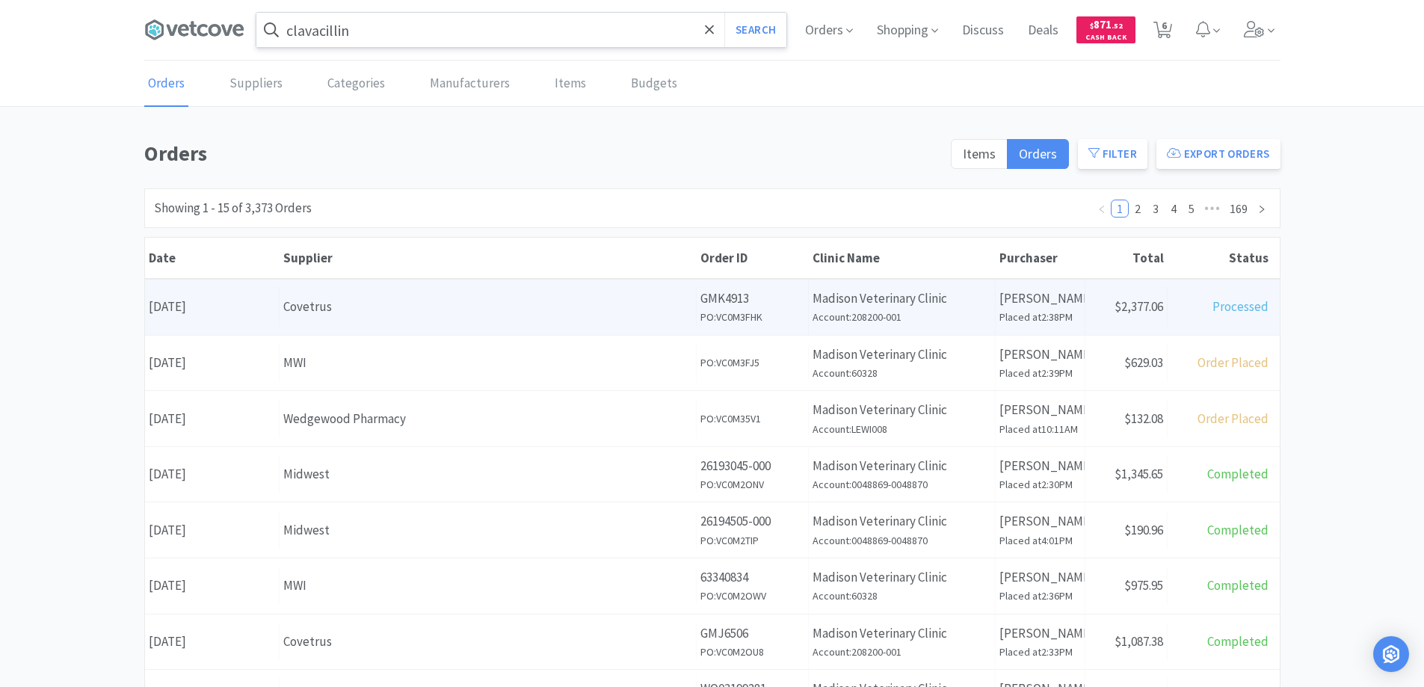
click at [497, 307] on div "Covetrus" at bounding box center [487, 307] width 409 height 20
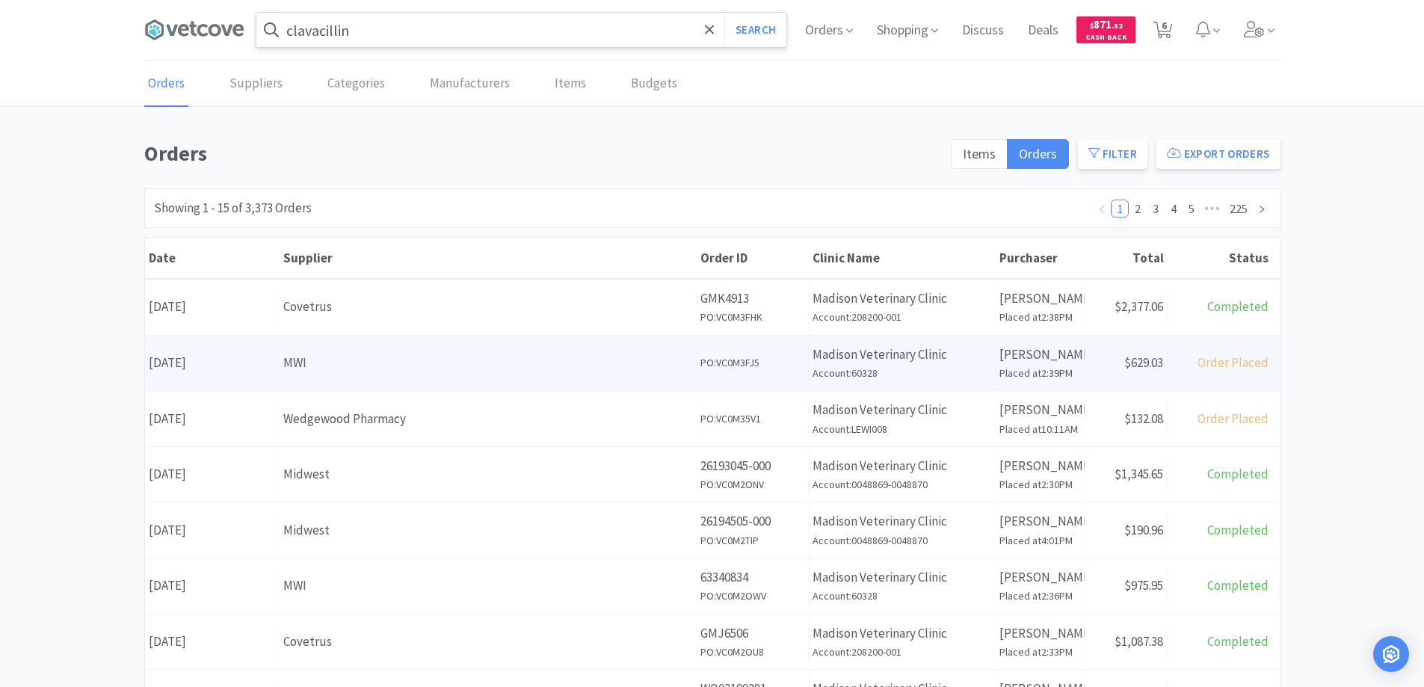
click at [467, 375] on div "Supplier MWI" at bounding box center [488, 363] width 417 height 38
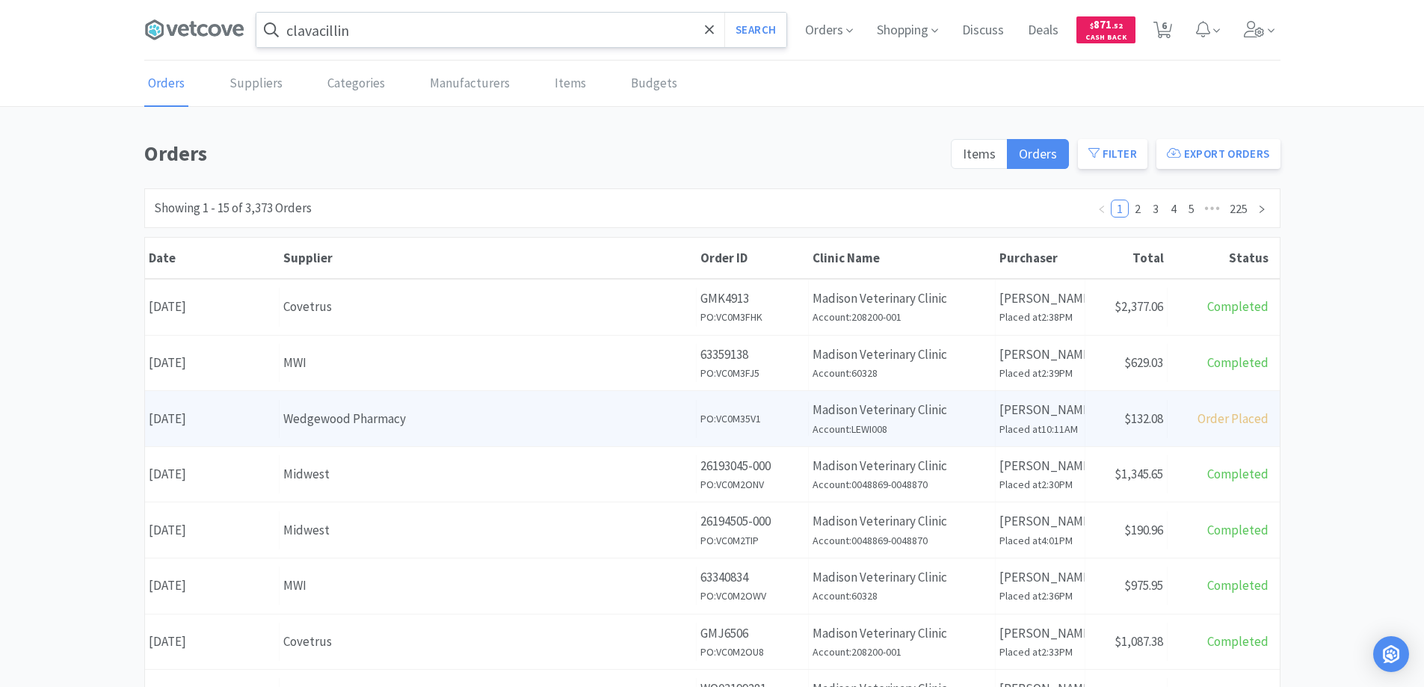
click at [454, 419] on div "Wedgewood Pharmacy" at bounding box center [487, 419] width 409 height 20
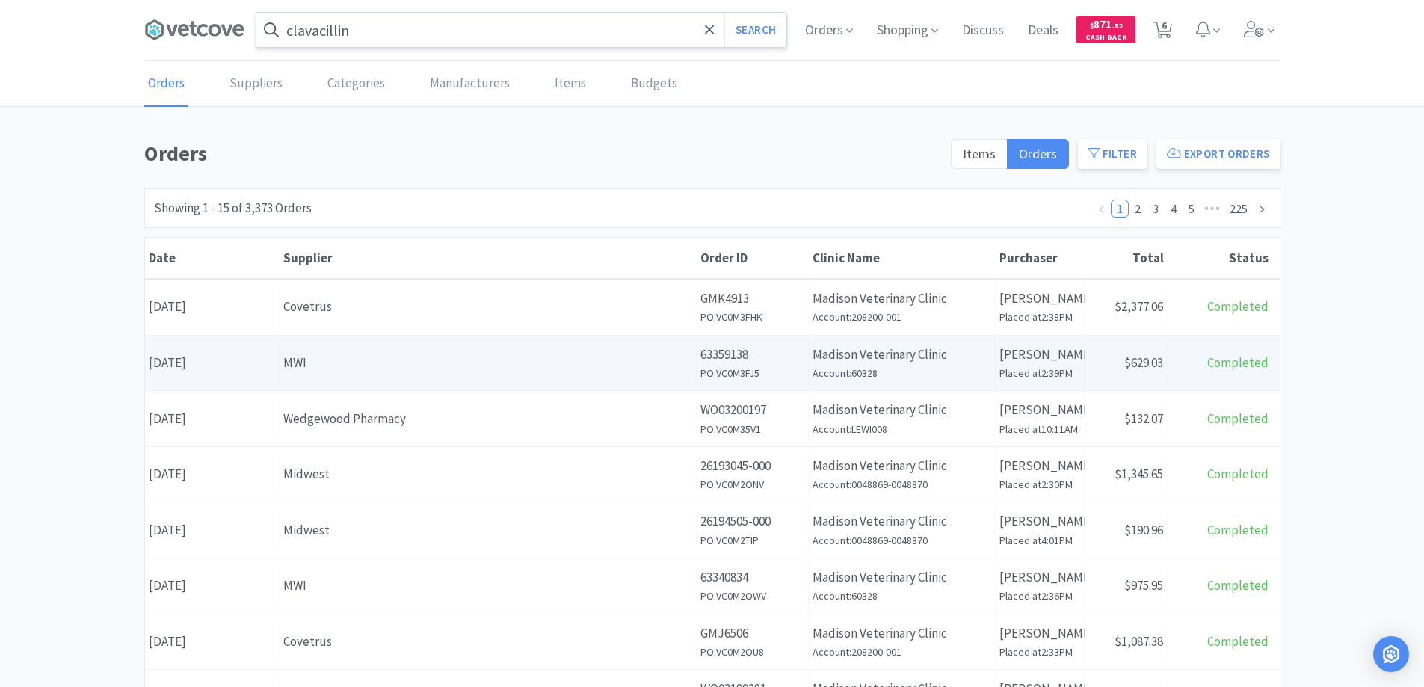
click at [405, 379] on div "Supplier MWI" at bounding box center [488, 363] width 417 height 38
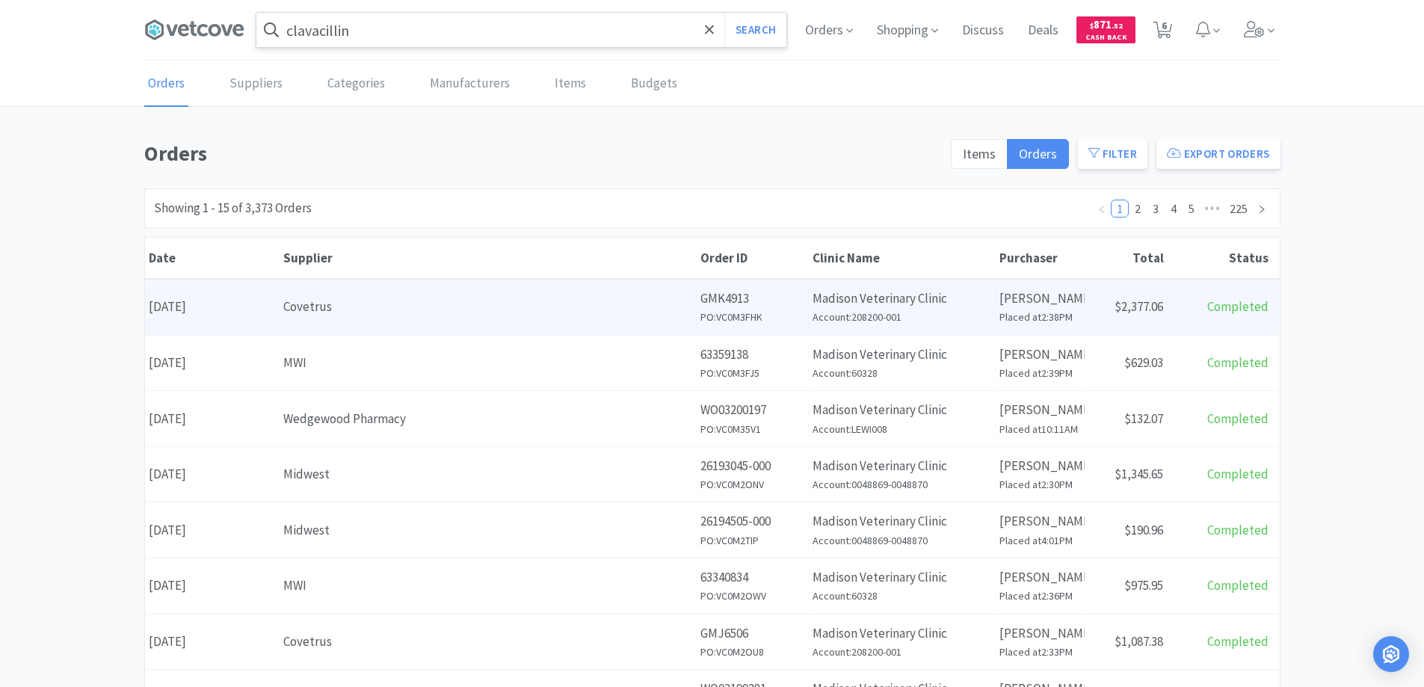
click at [386, 307] on div "Covetrus" at bounding box center [487, 307] width 409 height 20
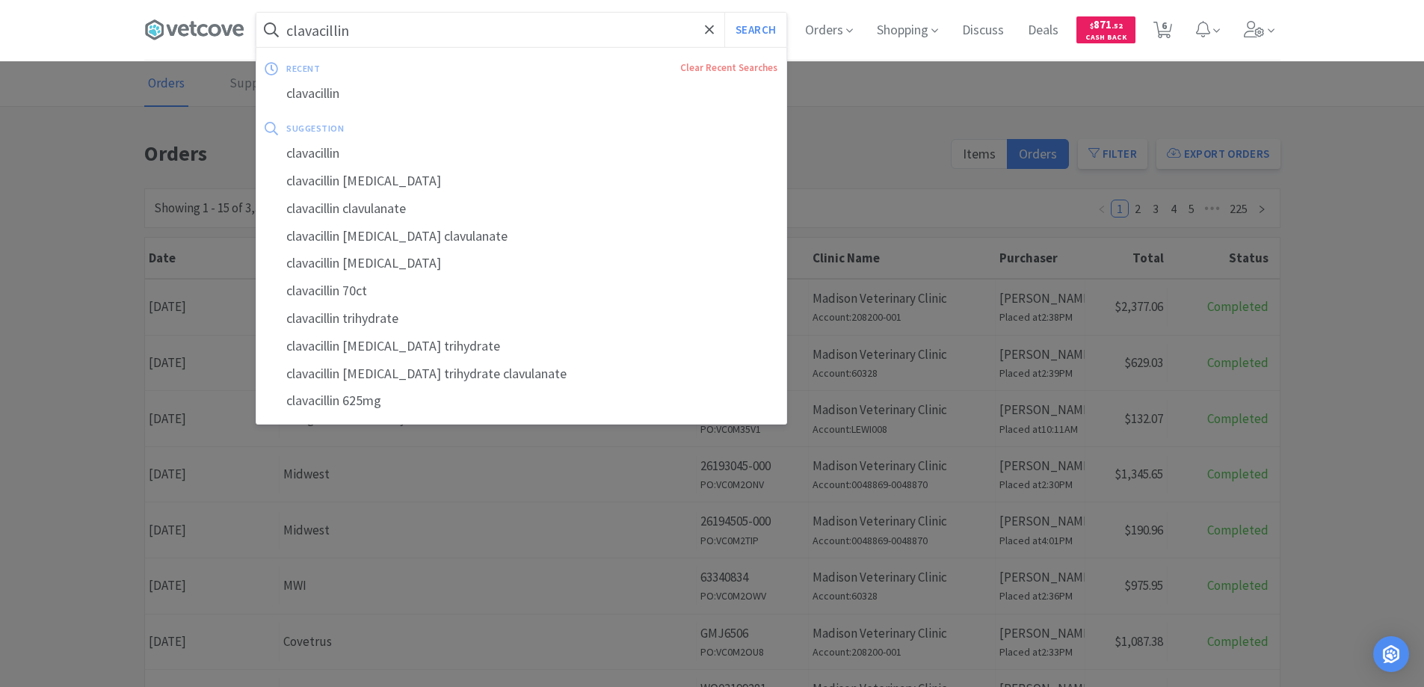
click at [421, 25] on input "clavacillin" at bounding box center [521, 30] width 530 height 34
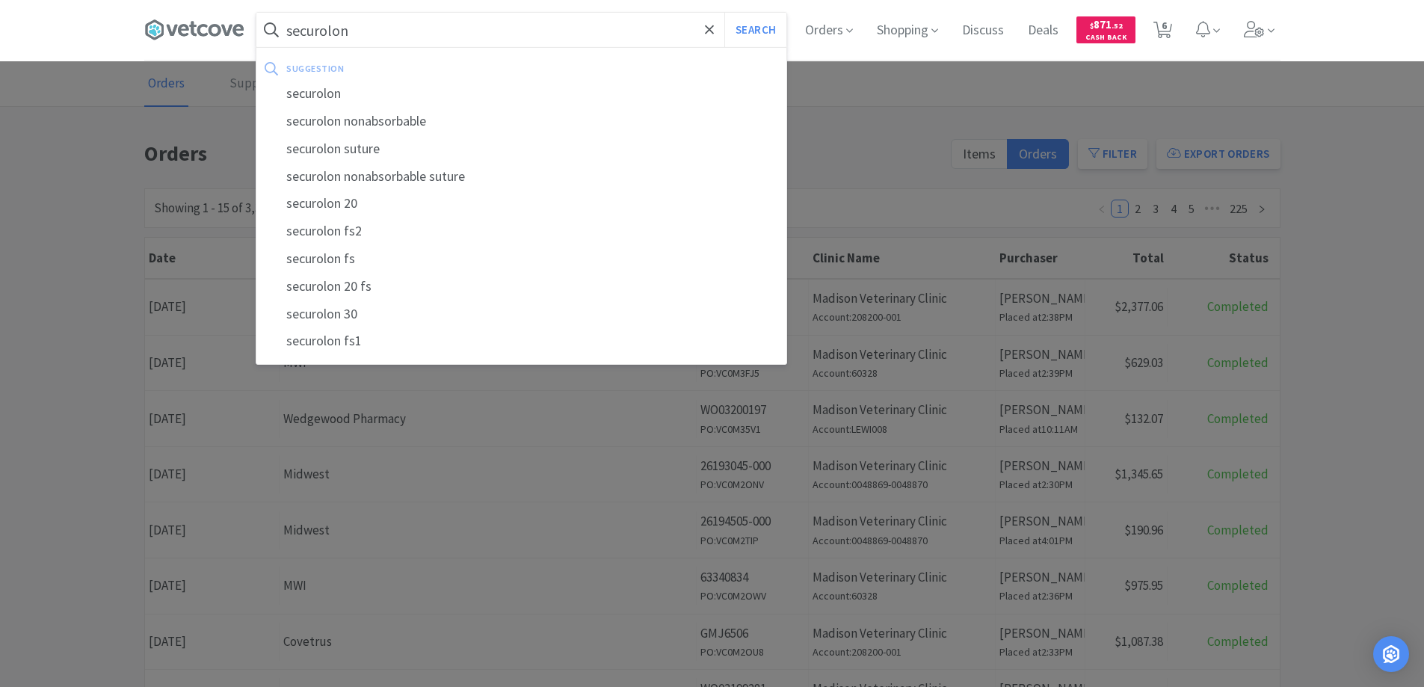
type input "securolon"
click at [724, 13] on button "Search" at bounding box center [755, 30] width 62 height 34
select select "2"
select select "10"
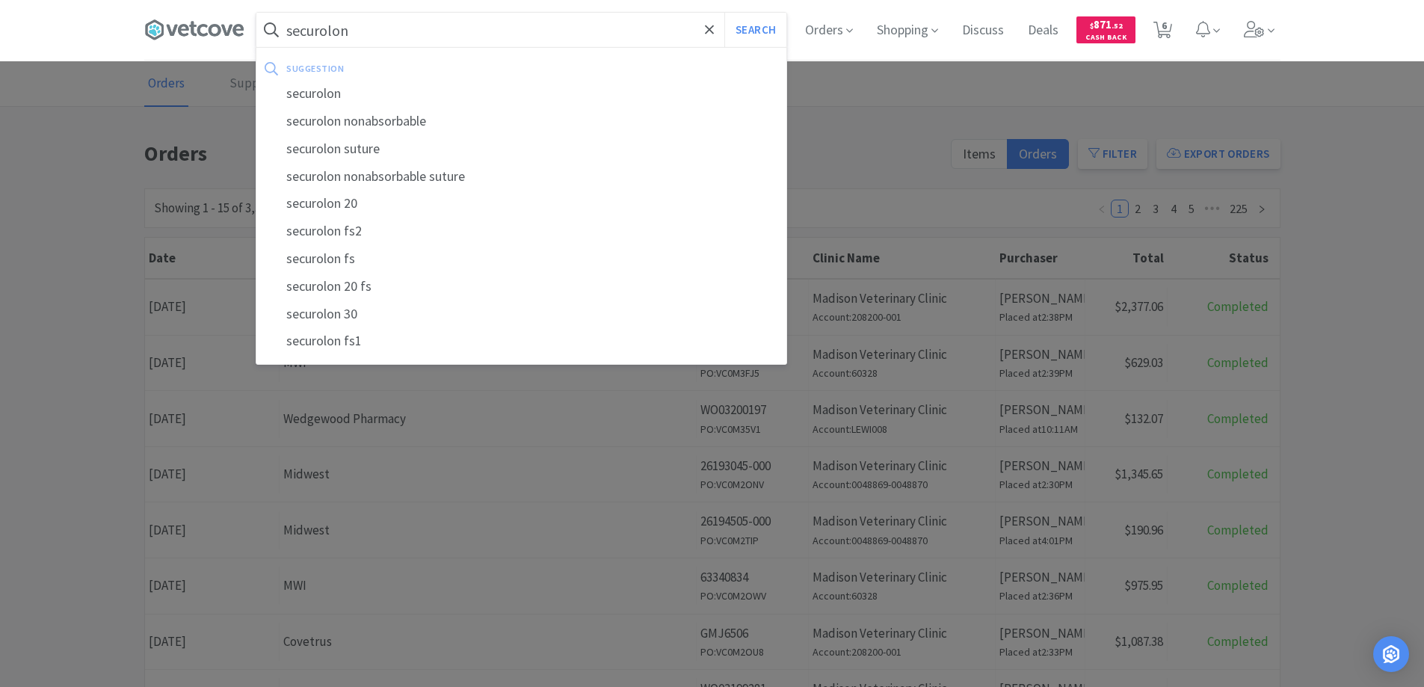
select select "2"
select select "5"
select select "2"
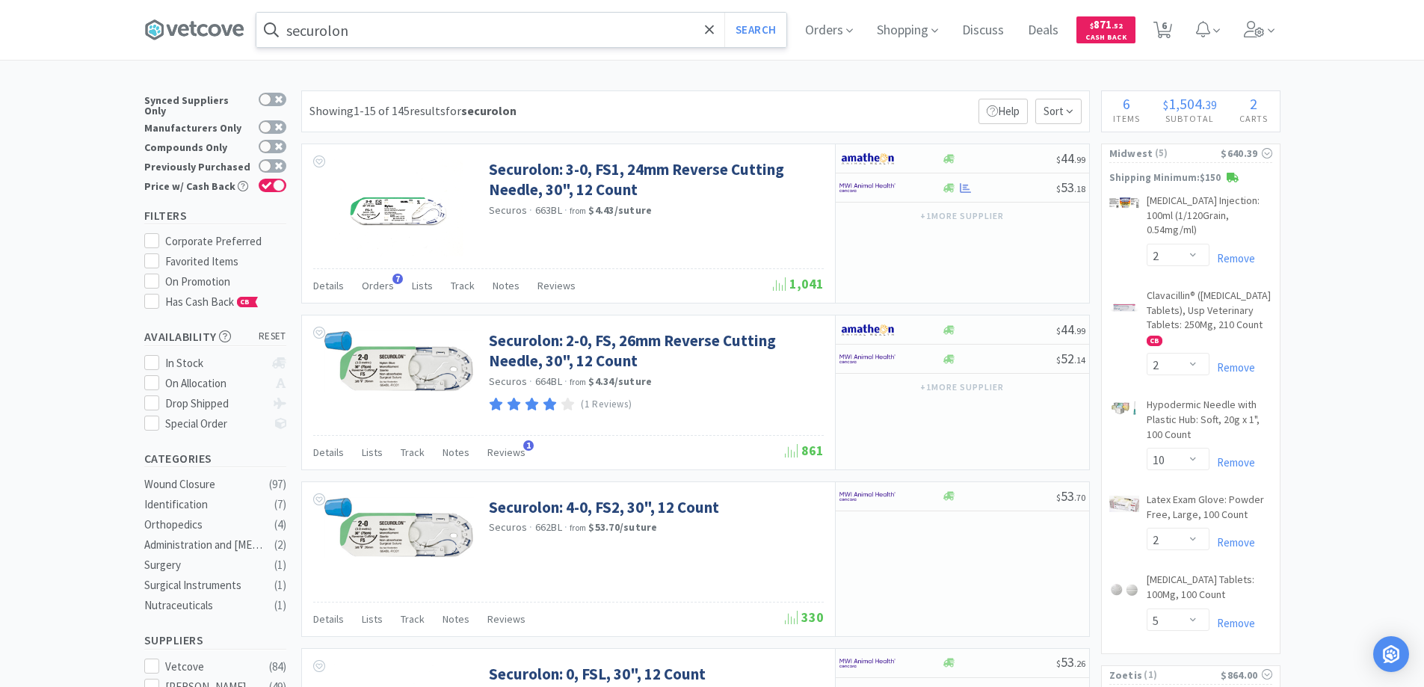
click at [450, 18] on input "securolon" at bounding box center [521, 30] width 530 height 34
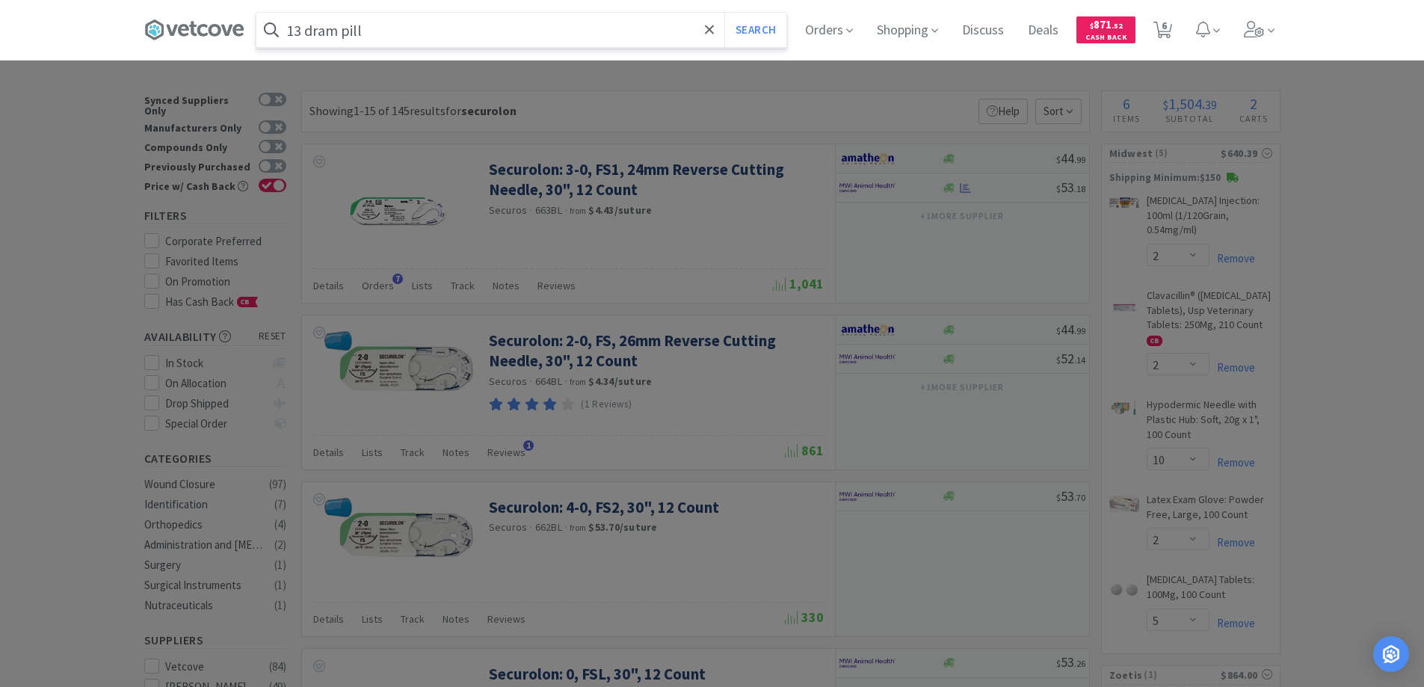
type input "13 dram pill"
click at [724, 13] on button "Search" at bounding box center [755, 30] width 62 height 34
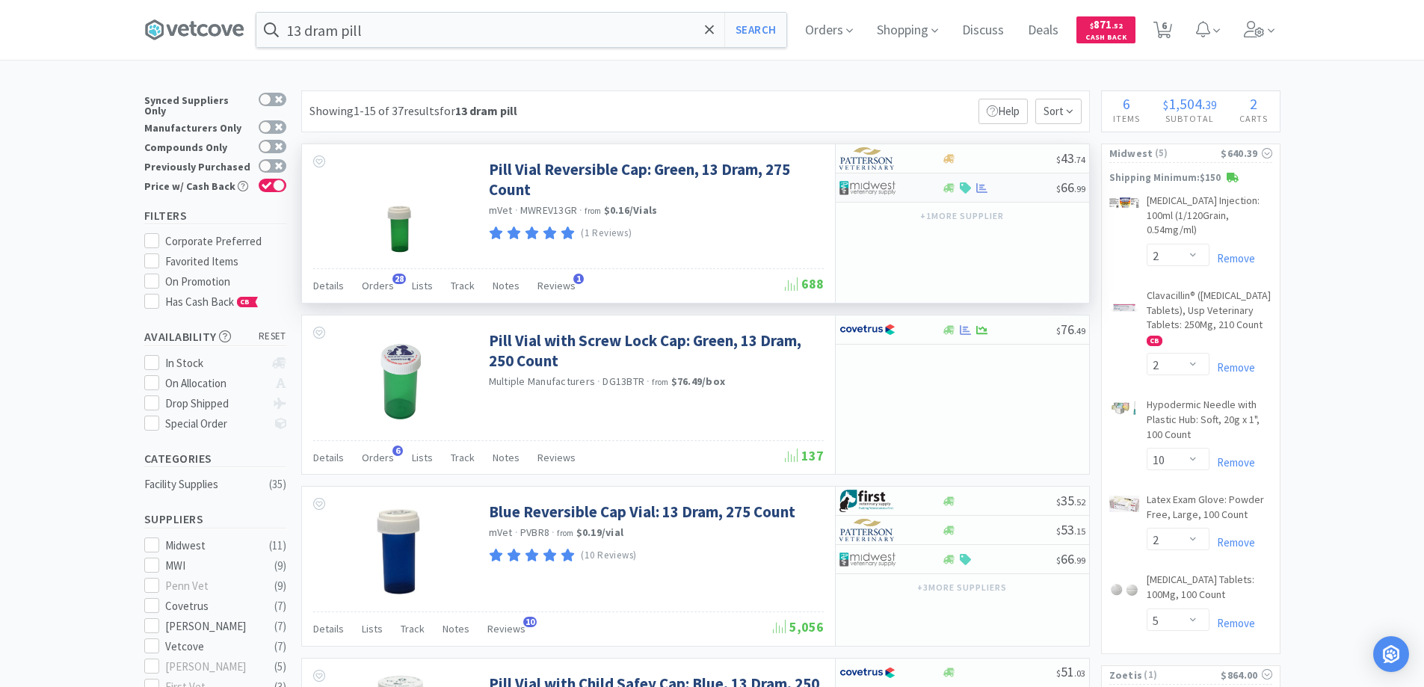
click at [1018, 184] on div at bounding box center [999, 187] width 114 height 11
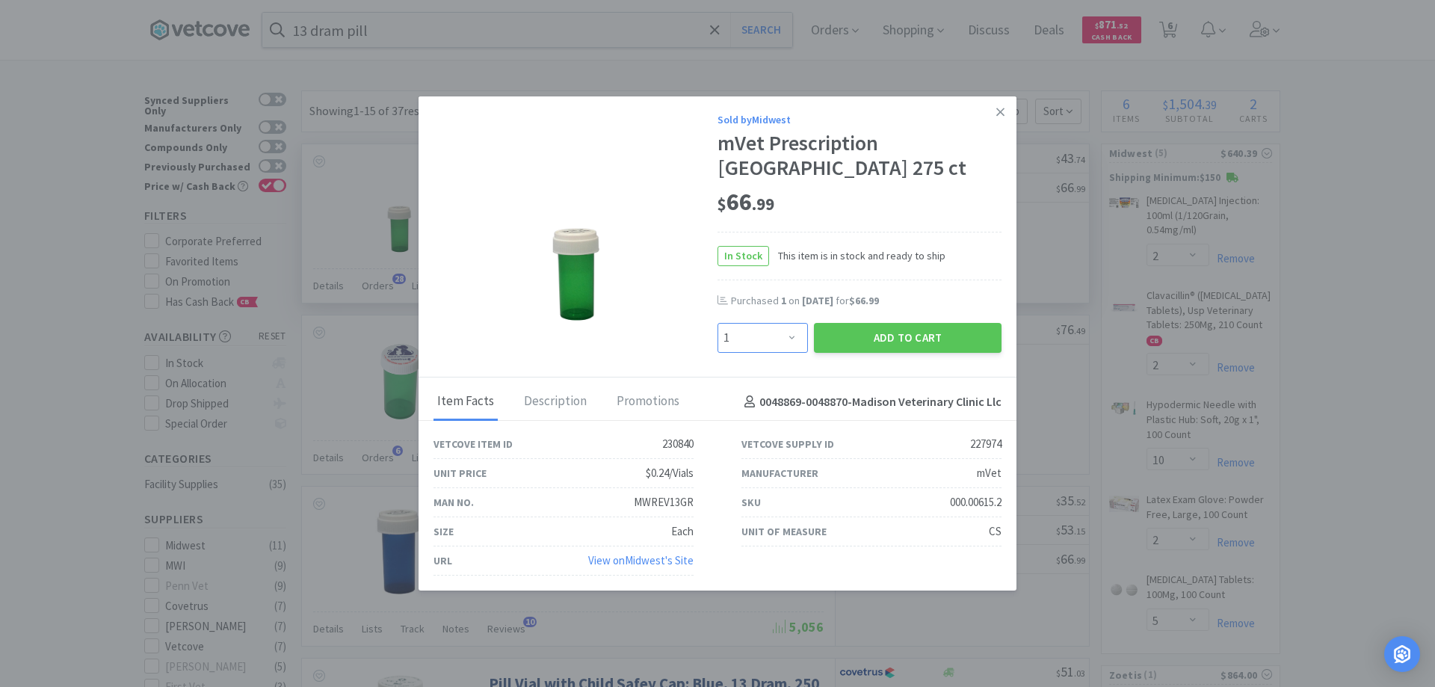
click at [798, 339] on select "Enter Quantity 1 2 3 4 5 6 7 8 9 10 11 12 13 14 15 16 17 18 19 20 Enter Quantity" at bounding box center [763, 338] width 90 height 30
select select "2"
click at [718, 323] on select "Enter Quantity 1 2 3 4 5 6 7 8 9 10 11 12 13 14 15 16 17 18 19 20 Enter Quantity" at bounding box center [763, 338] width 90 height 30
click at [871, 343] on button "Add to Cart" at bounding box center [908, 338] width 188 height 30
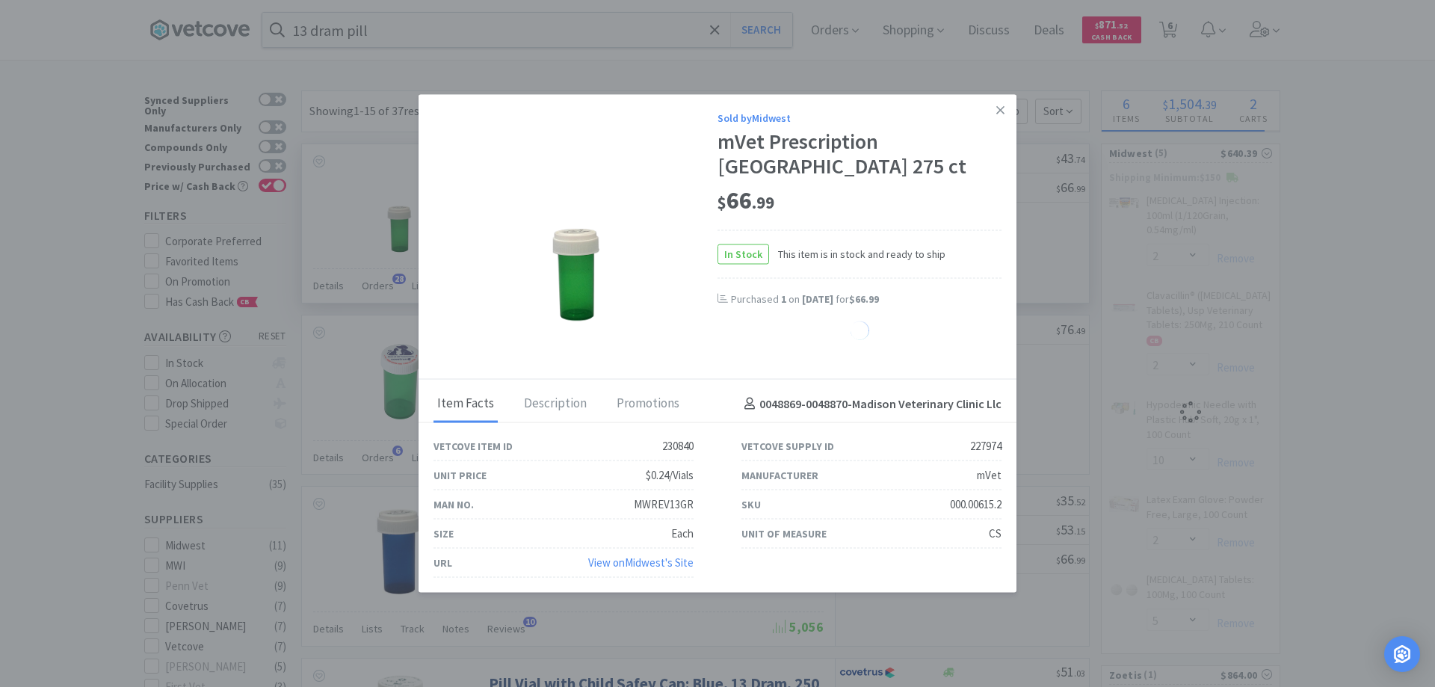
select select "2"
select select "5"
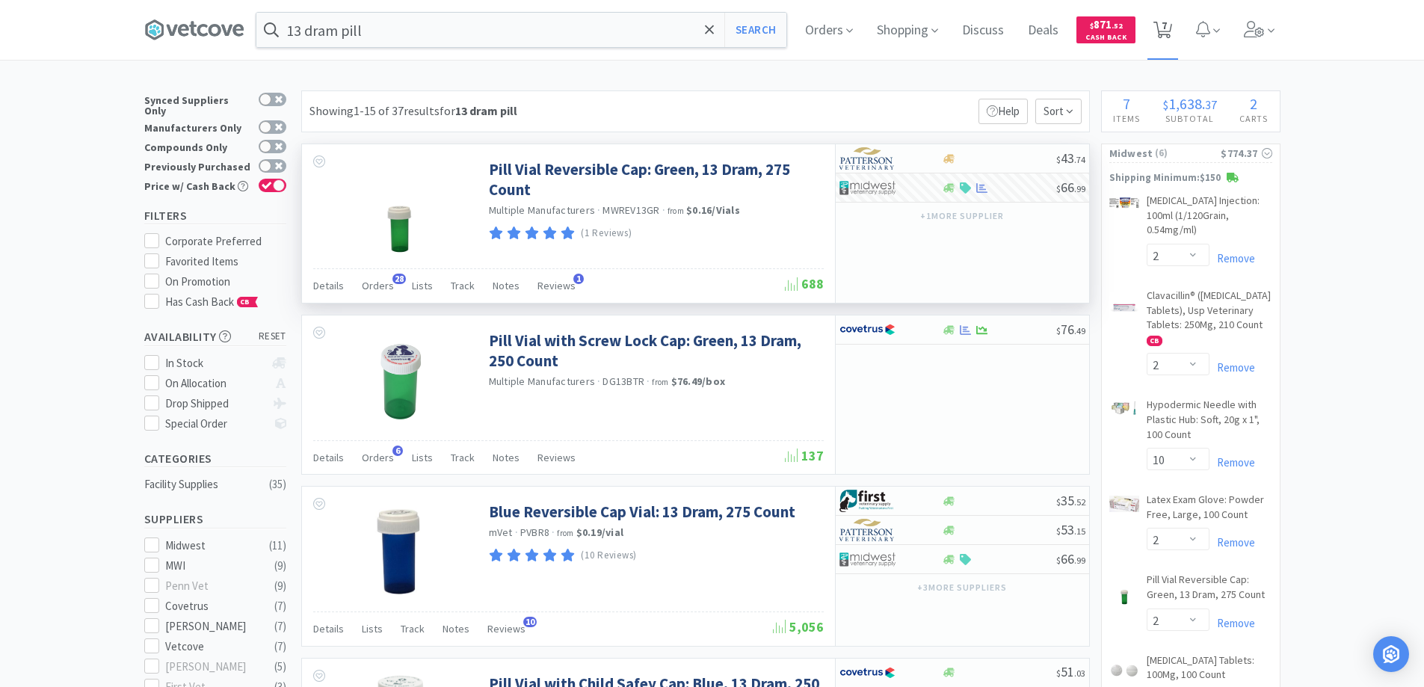
click at [1167, 27] on span "7" at bounding box center [1164, 26] width 5 height 60
select select "2"
select select "10"
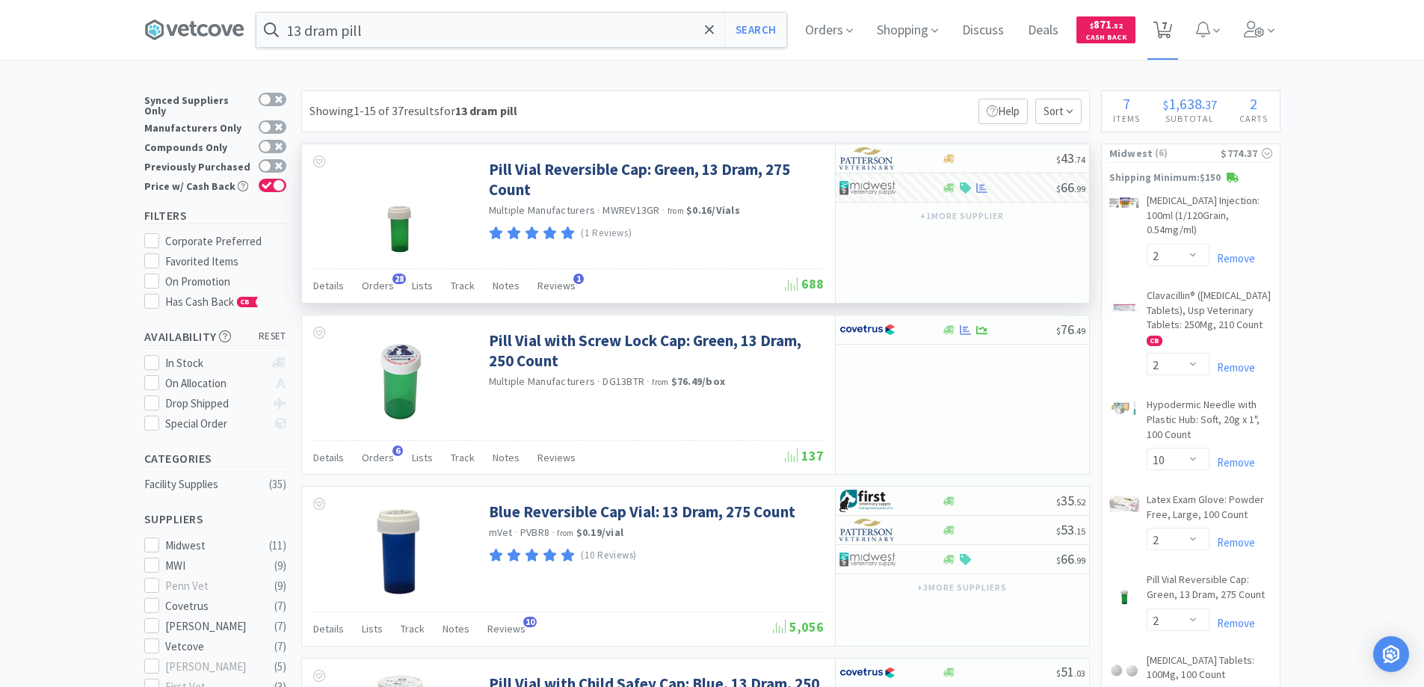
select select "2"
select select "5"
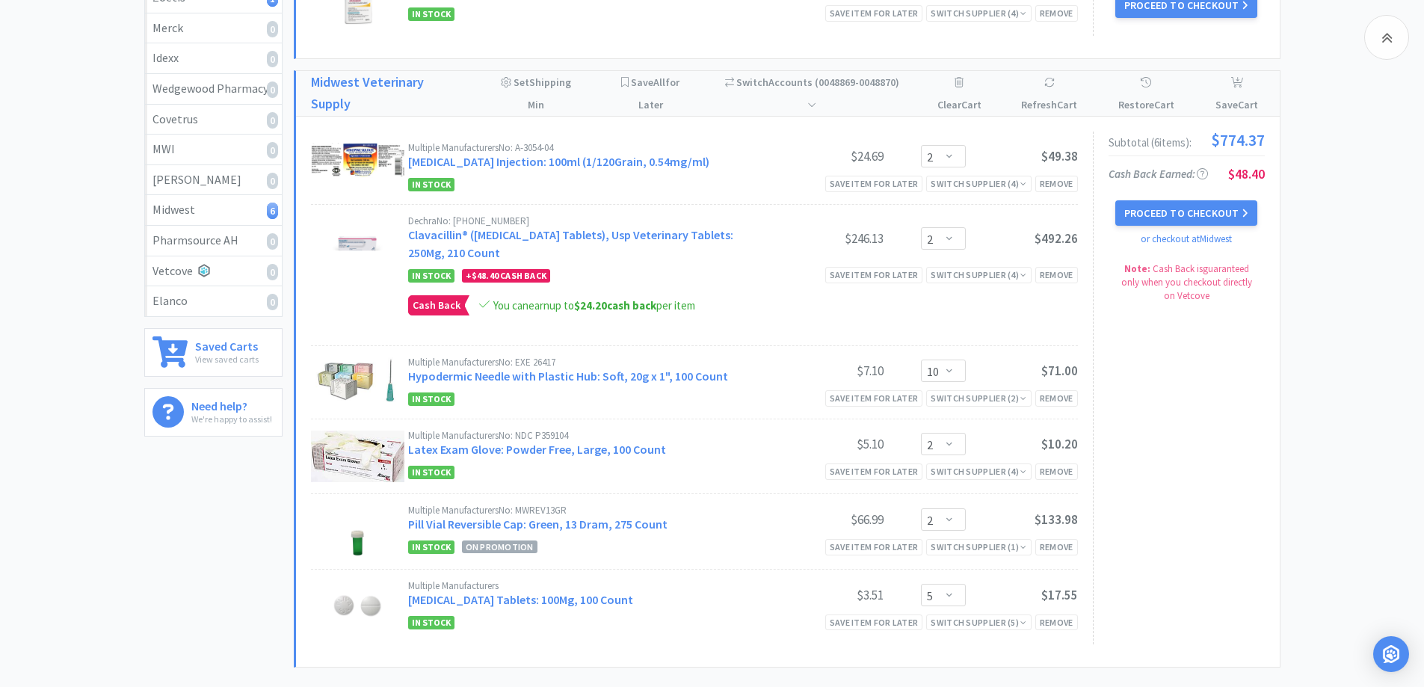
scroll to position [299, 0]
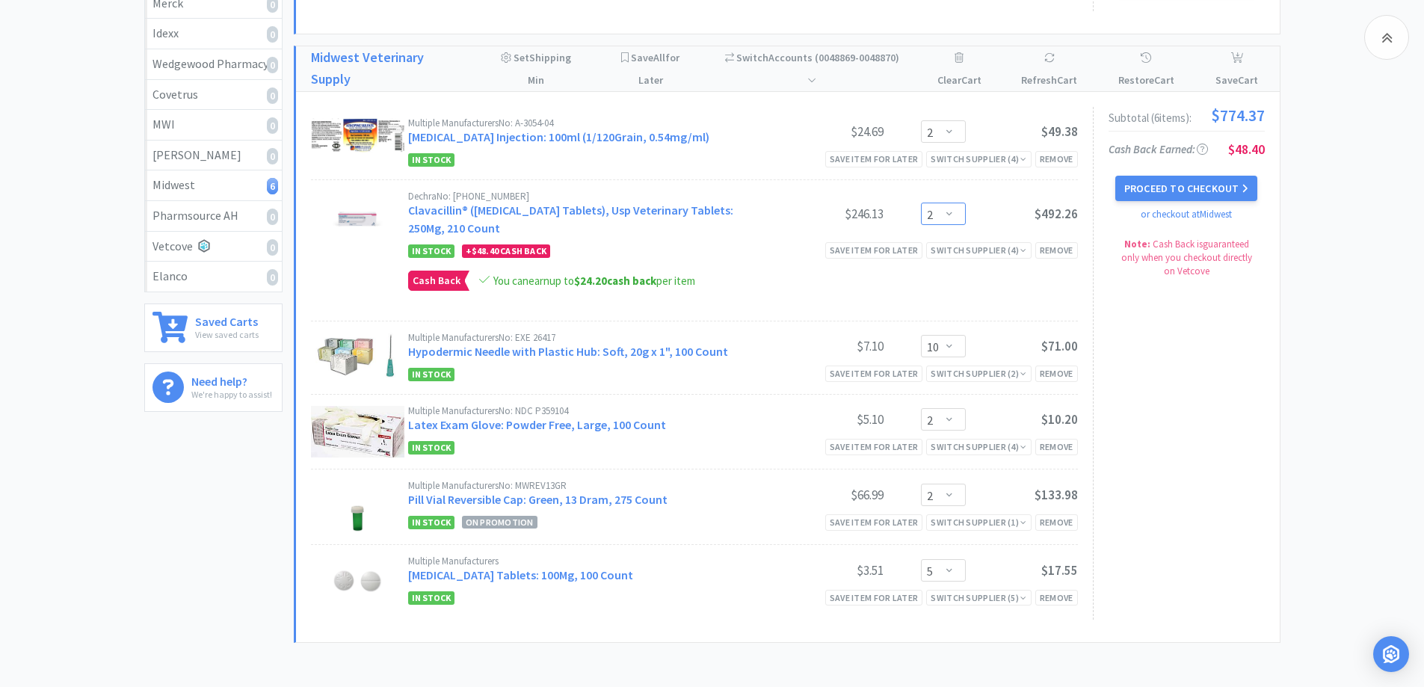
click at [949, 215] on select "Enter Quantity 1 2 3 4 5 6 7 8 9 10 11 12 13 14 15 16 17 18 19 20 Enter Quantity" at bounding box center [943, 214] width 45 height 22
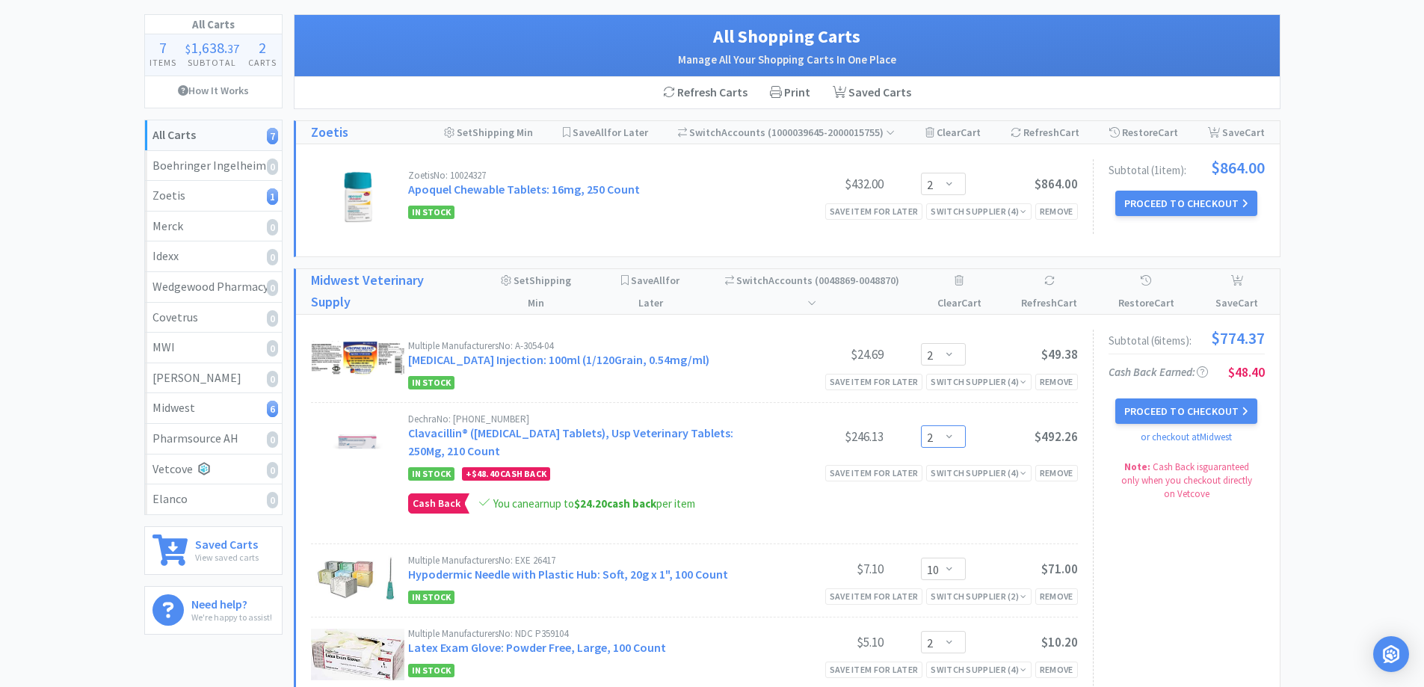
scroll to position [0, 0]
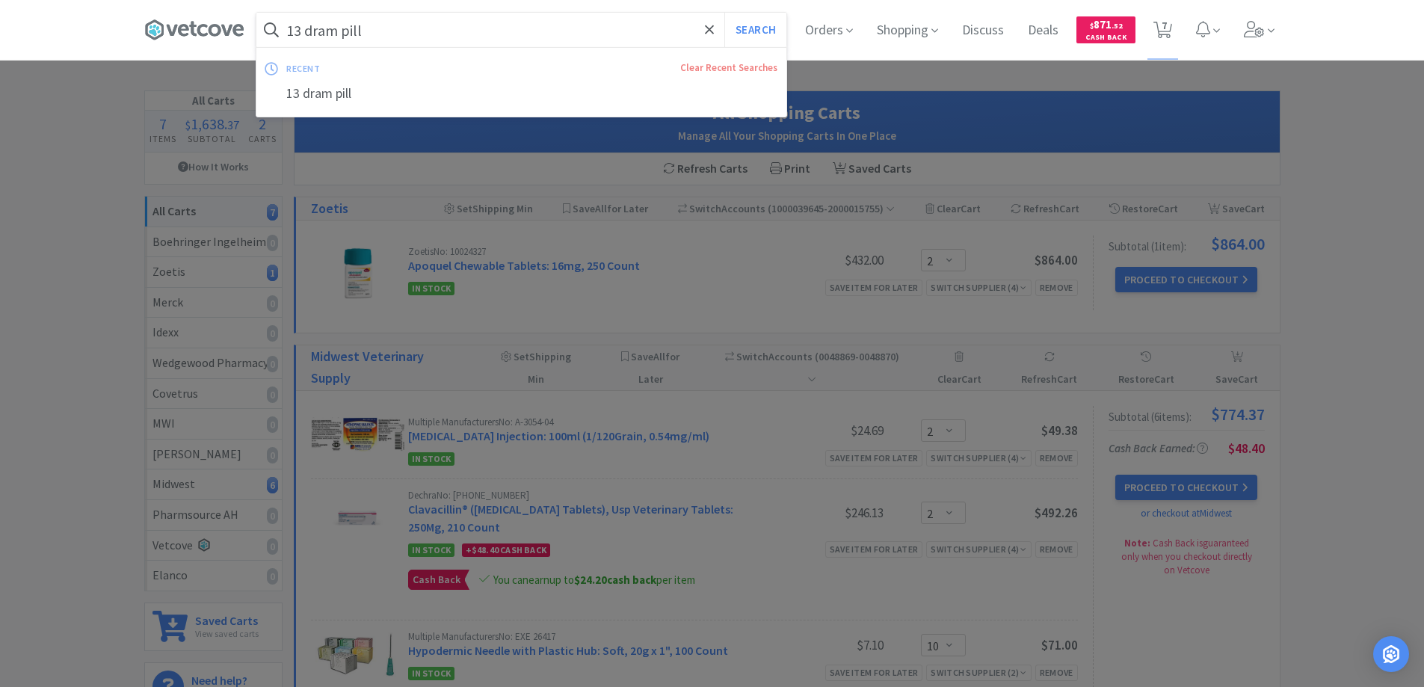
click at [366, 37] on input "13 dram pill" at bounding box center [521, 30] width 530 height 34
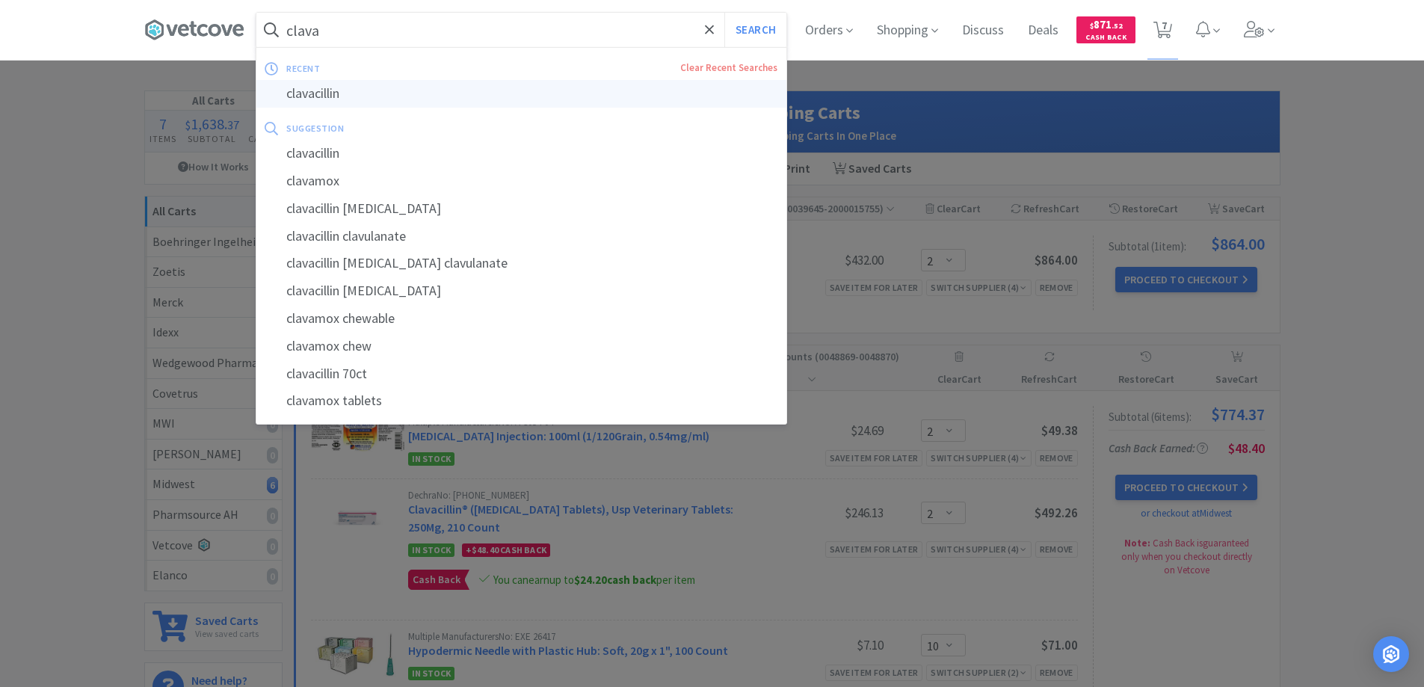
click at [372, 99] on div "clavacillin" at bounding box center [521, 94] width 530 height 28
type input "clavacillin"
select select "2"
select select "10"
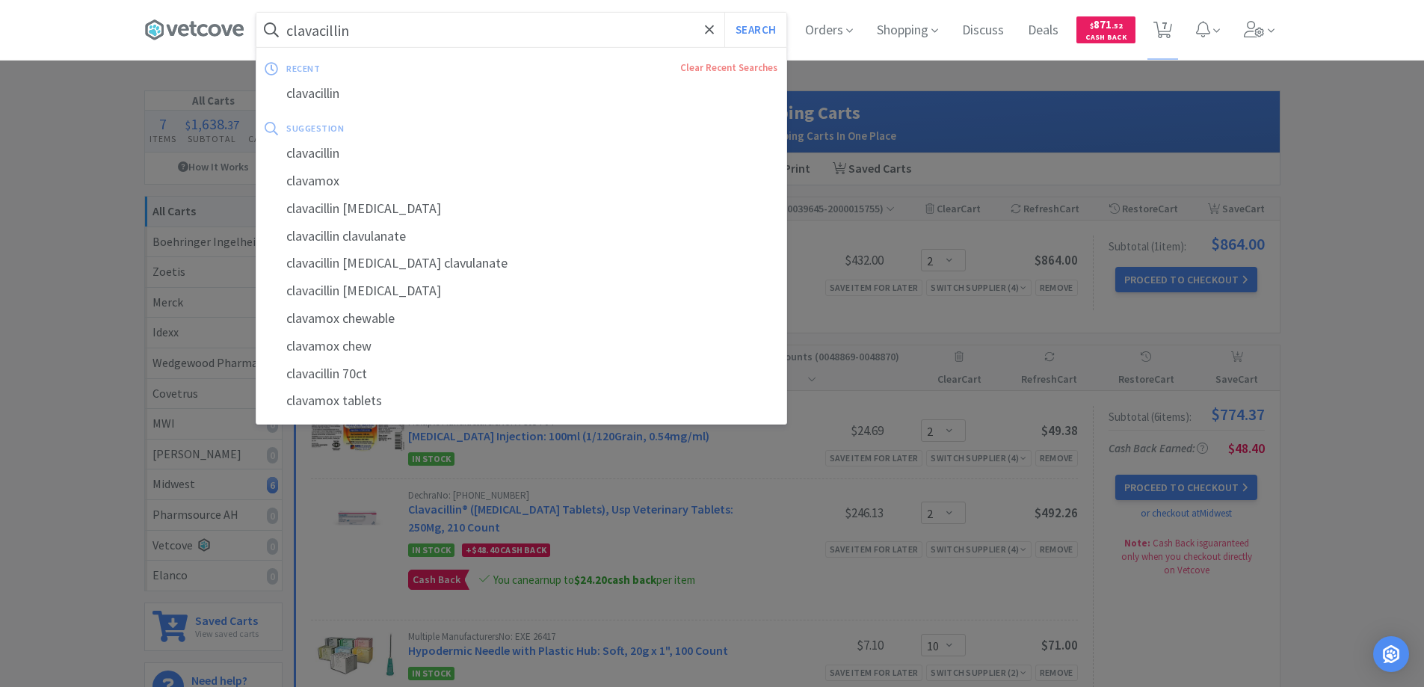
select select "2"
select select "5"
select select "2"
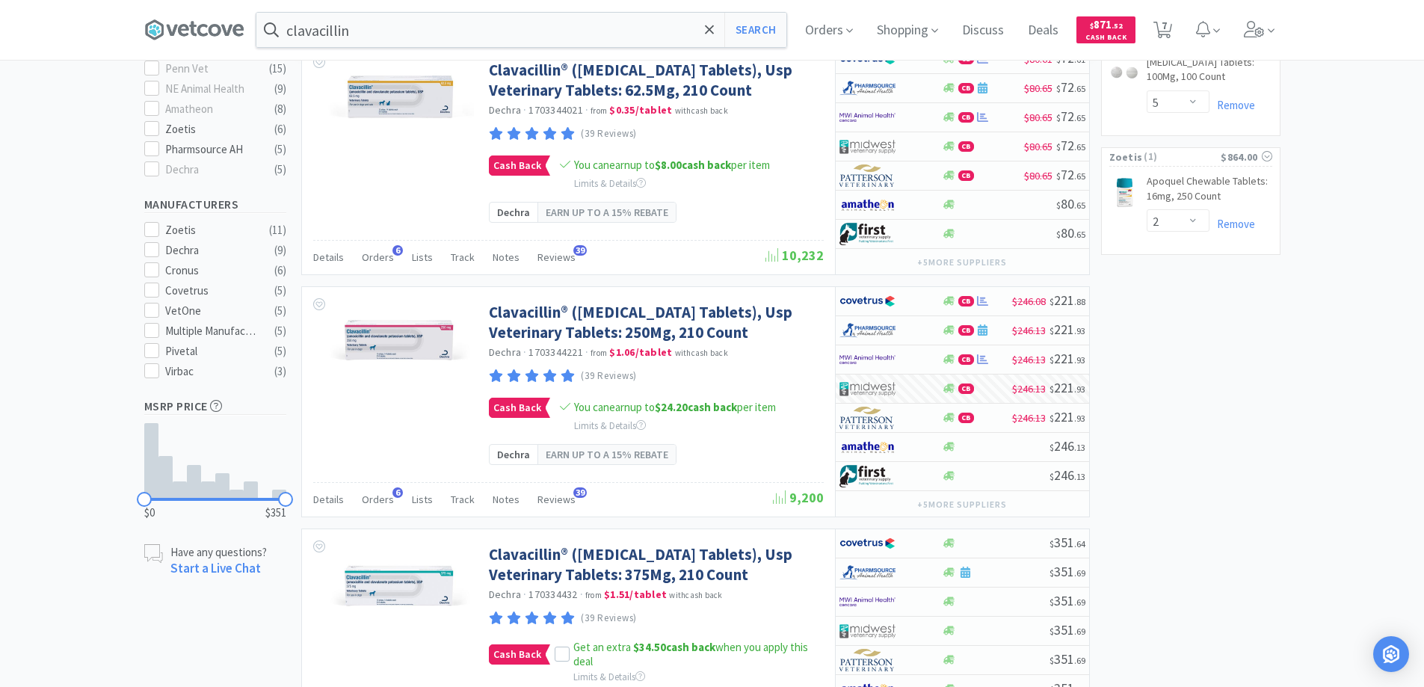
scroll to position [822, 0]
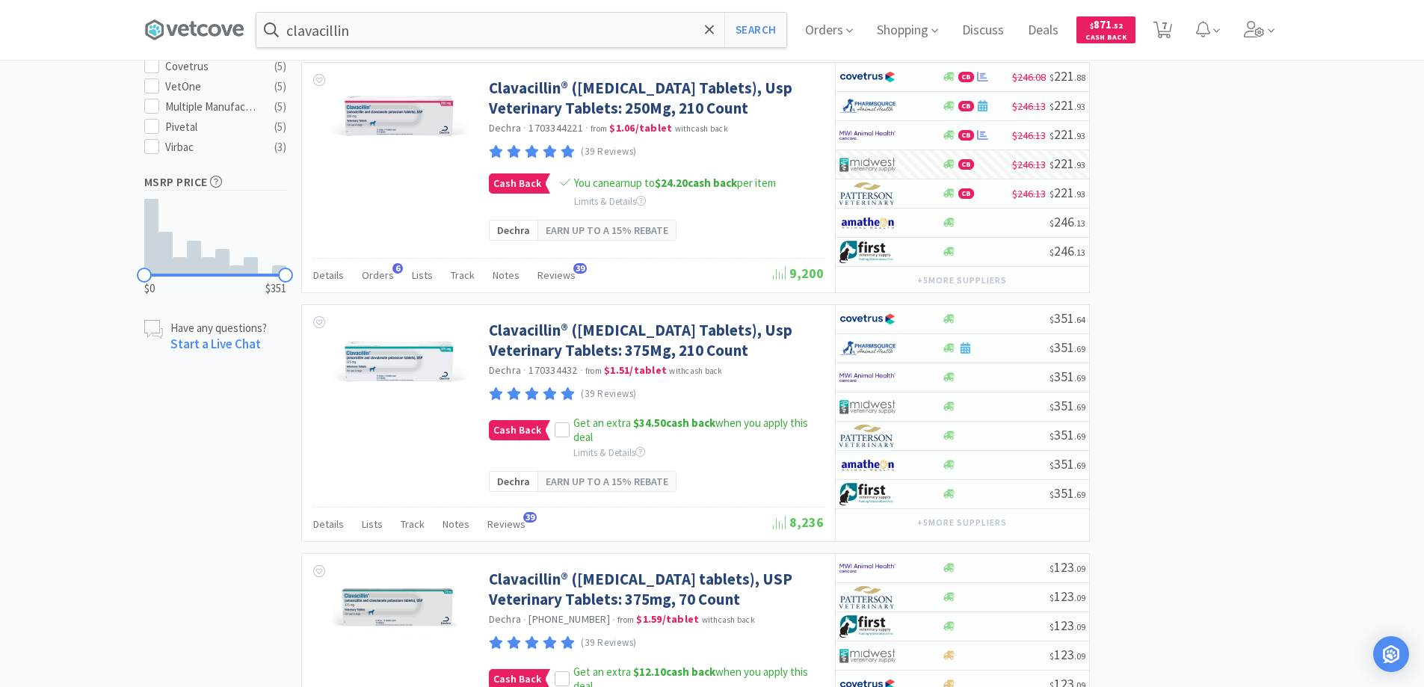
click at [1188, 28] on div "Orders Shopping Discuss Discuss Deals Deals $ 871 . 52 Cash Back 7 7" at bounding box center [1036, 30] width 487 height 60
click at [1165, 25] on icon at bounding box center [1162, 30] width 19 height 16
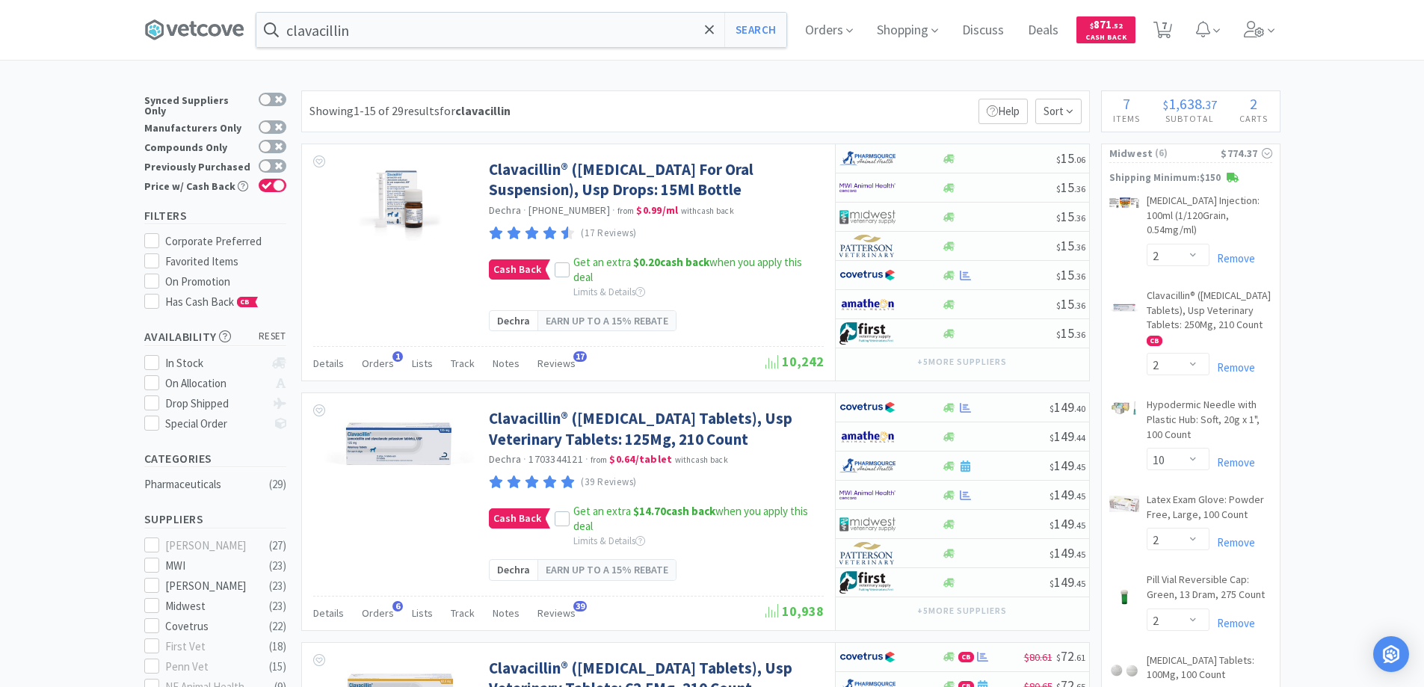
select select "2"
select select "10"
select select "2"
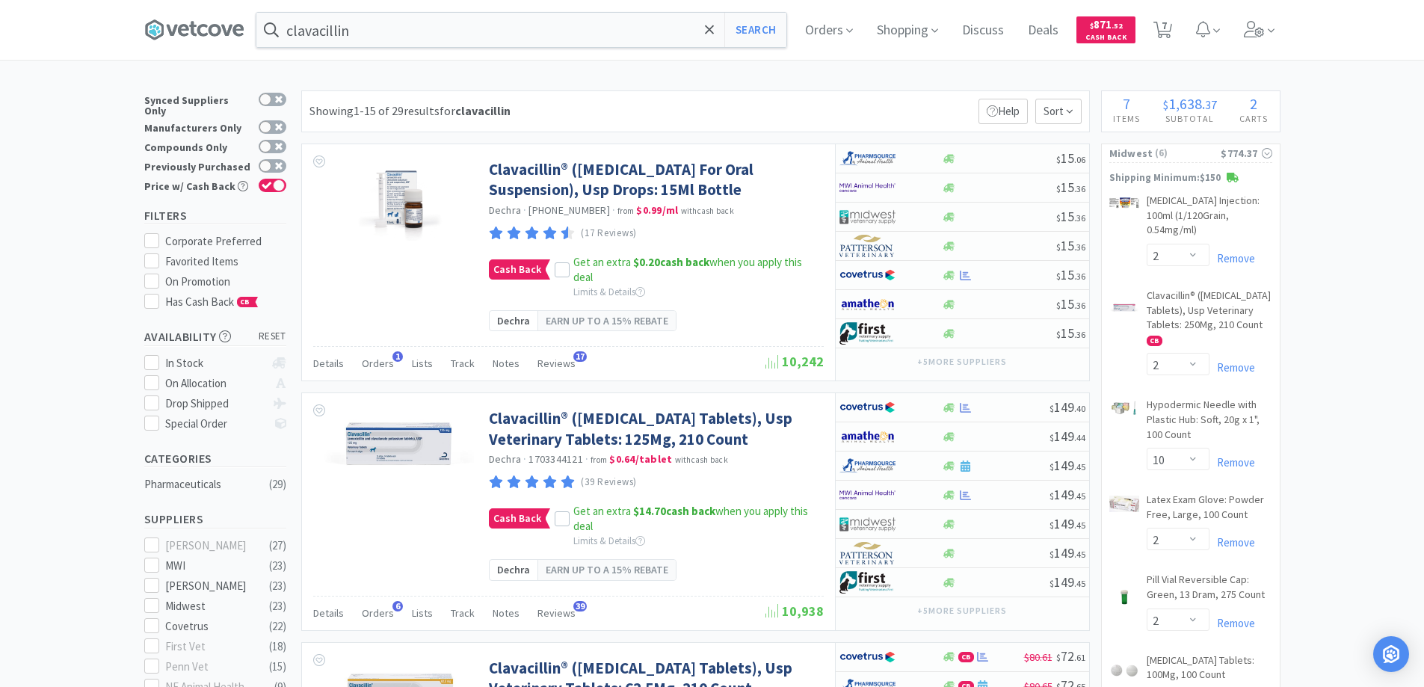
select select "2"
select select "5"
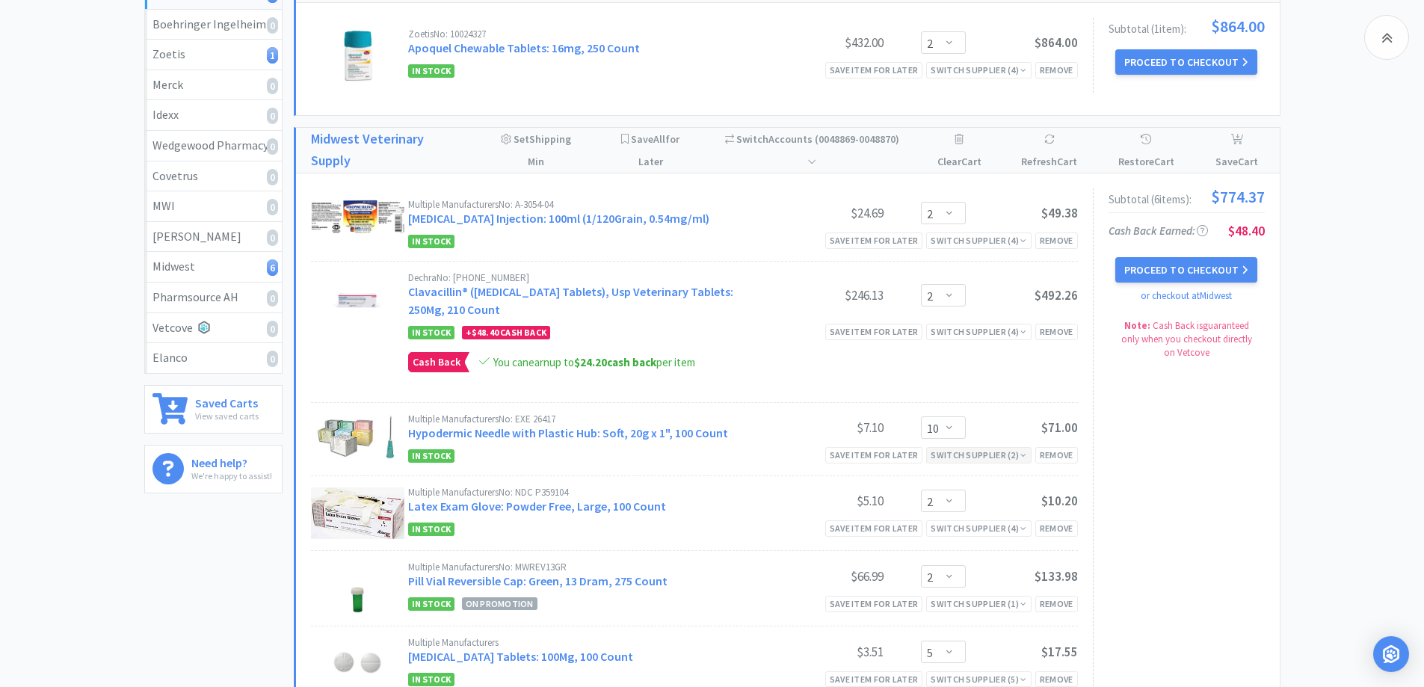
scroll to position [299, 0]
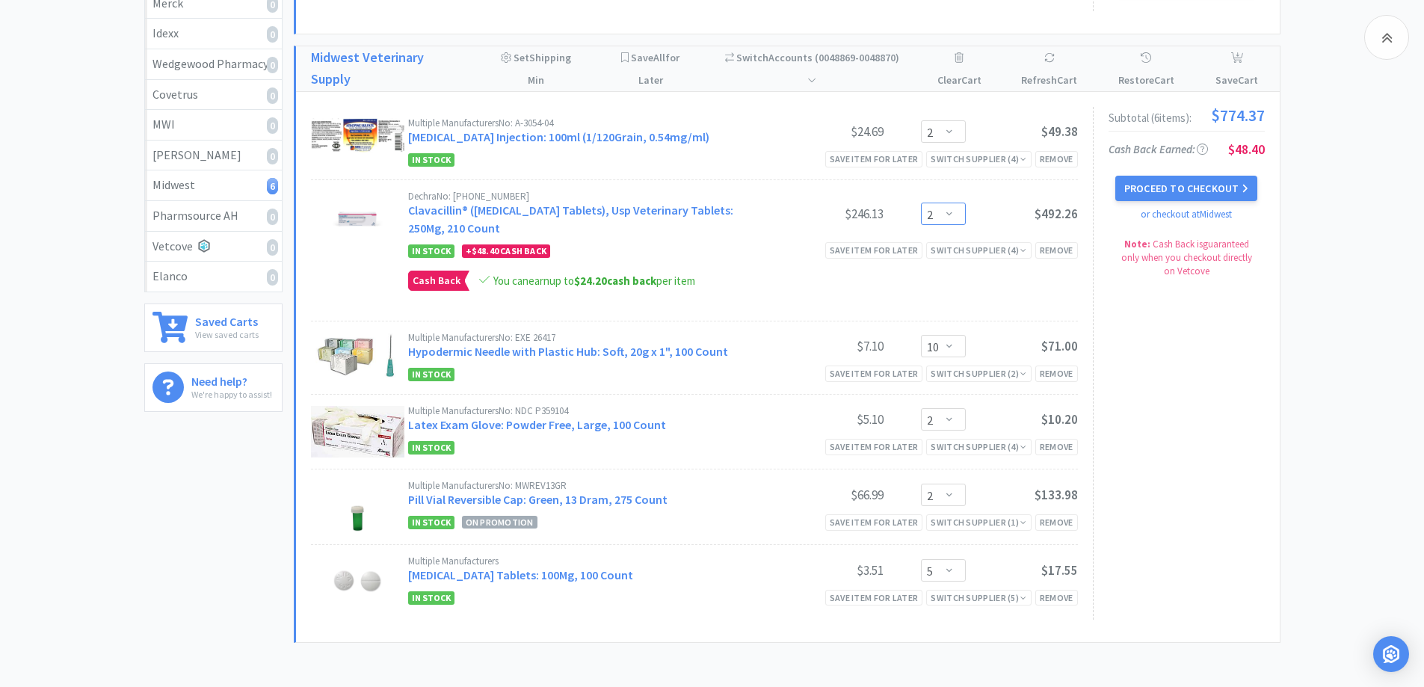
click at [949, 215] on select "Enter Quantity 1 2 3 4 5 6 7 8 9 10 11 12 13 14 15 16 17 18 19 20 Enter Quantity" at bounding box center [943, 214] width 45 height 22
click at [921, 203] on select "Enter Quantity 1 2 3 4 5 6 7 8 9 10 11 12 13 14 15 16 17 18 19 20 Enter Quantity" at bounding box center [943, 214] width 45 height 22
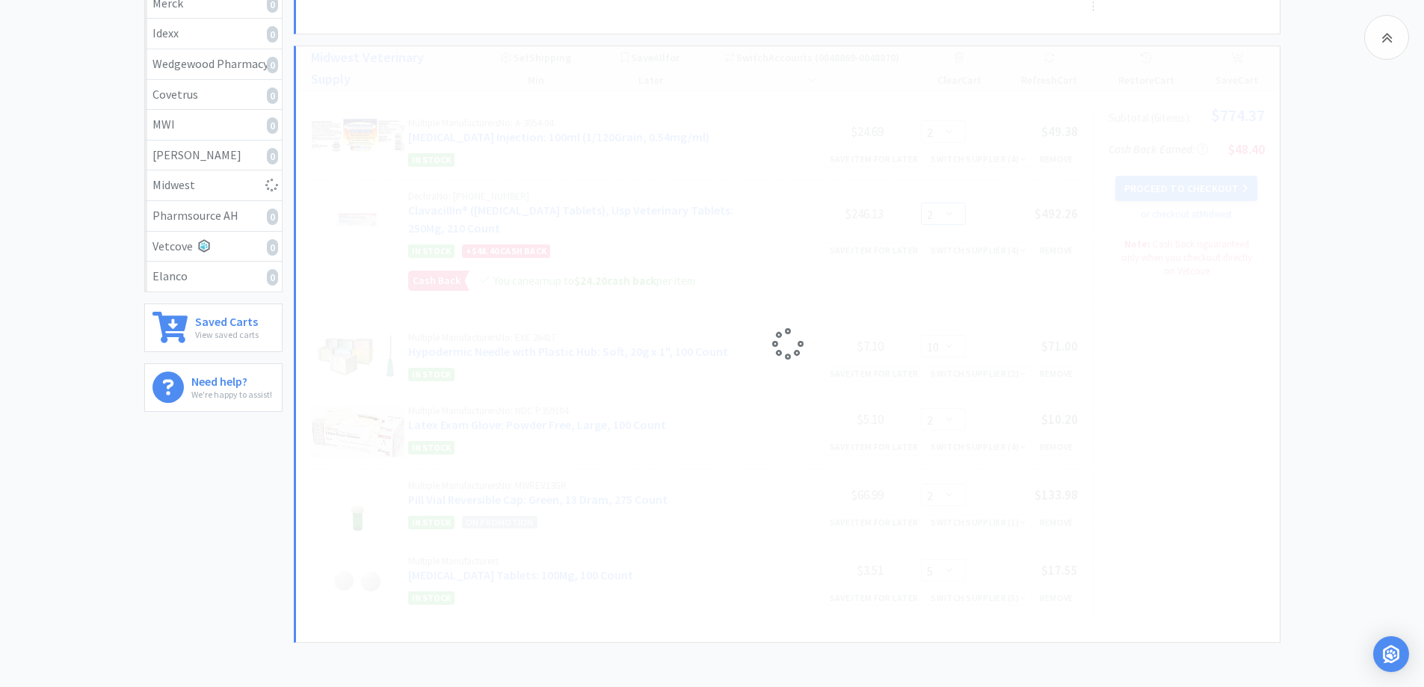
select select "1"
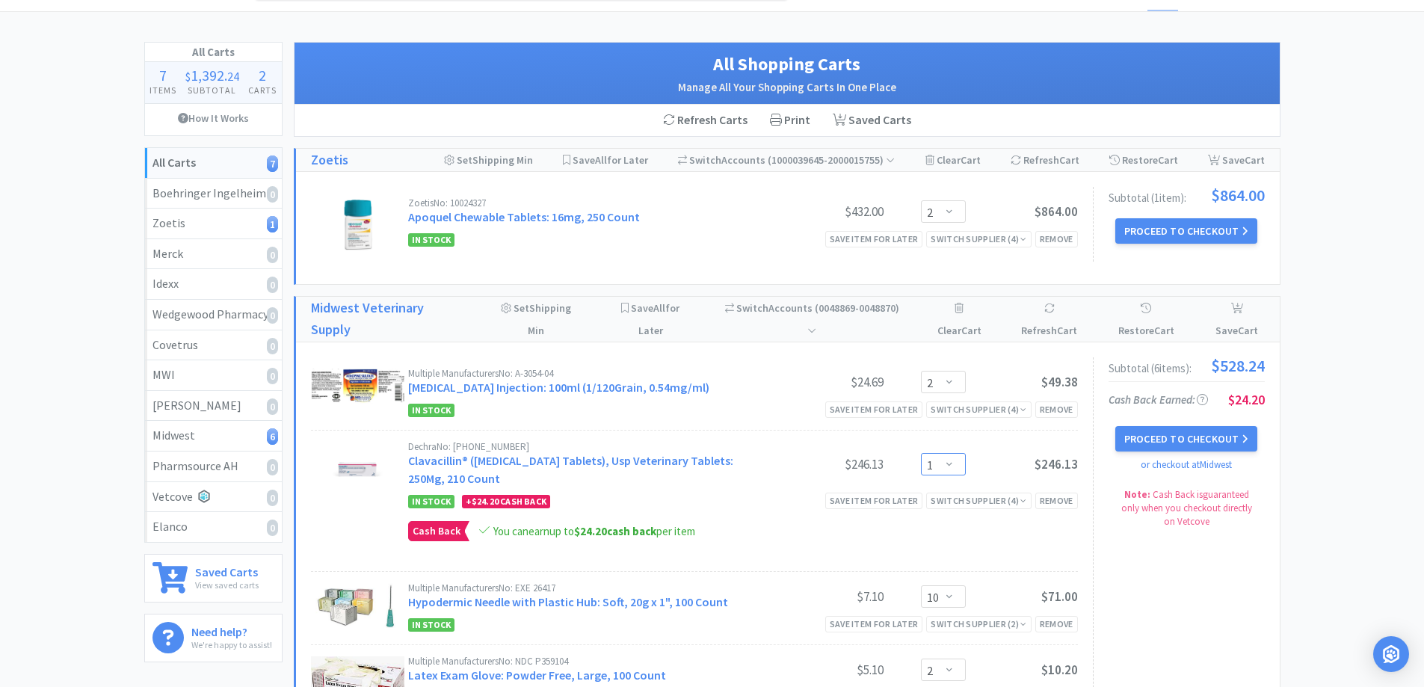
scroll to position [34, 0]
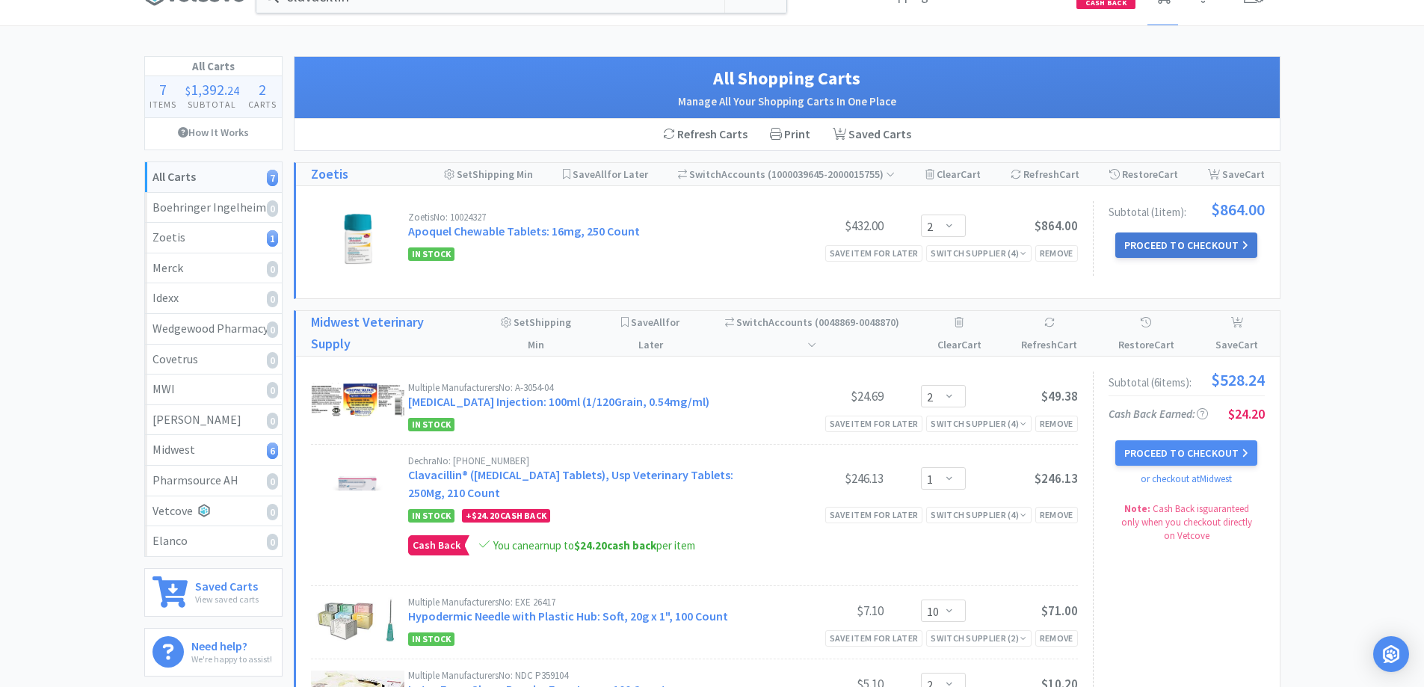
click at [1218, 244] on button "Proceed to Checkout" at bounding box center [1186, 244] width 142 height 25
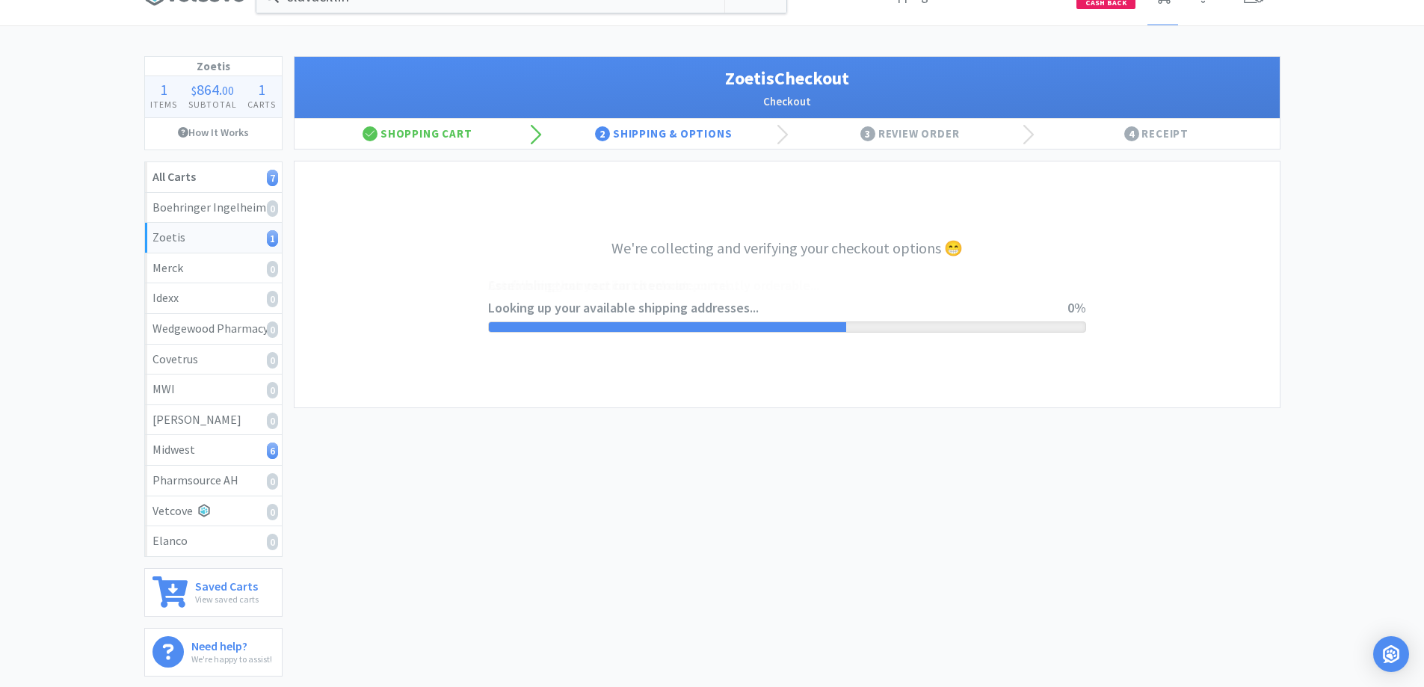
select select "invoice"
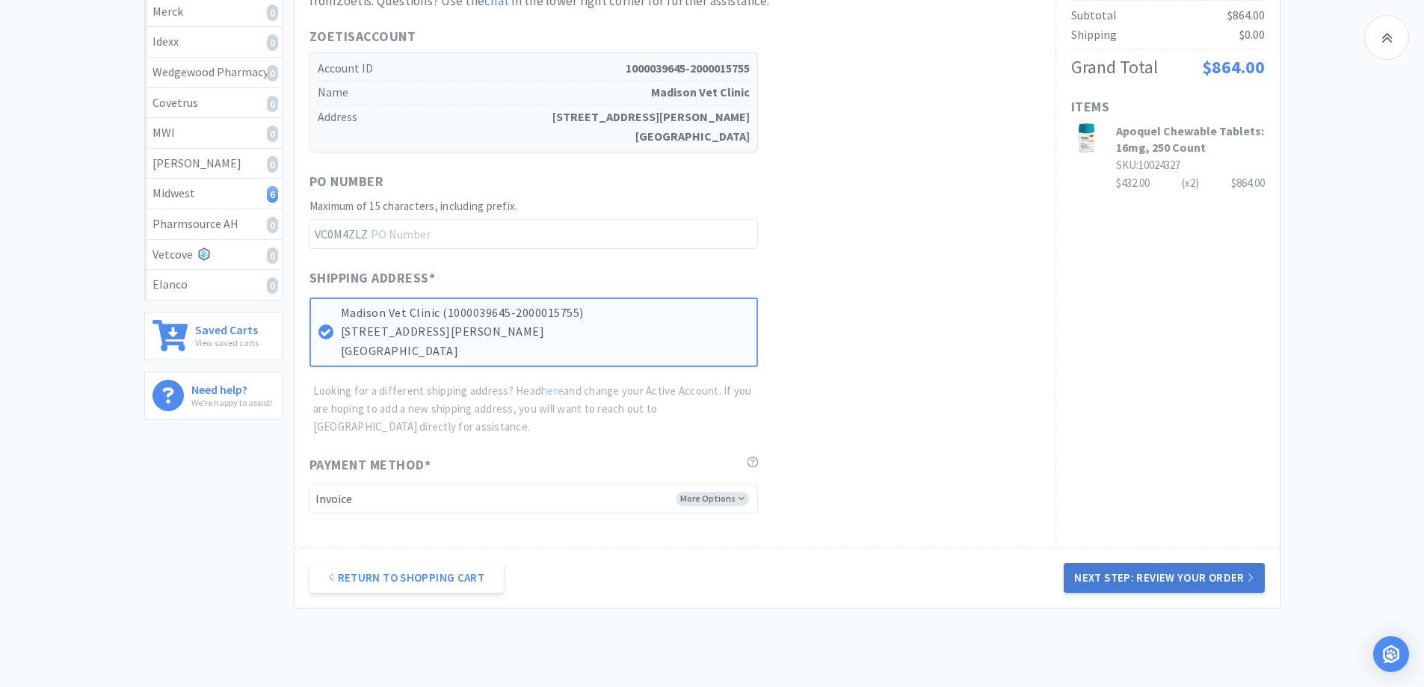
click at [1131, 581] on button "Next Step: Review Your Order" at bounding box center [1164, 578] width 200 height 30
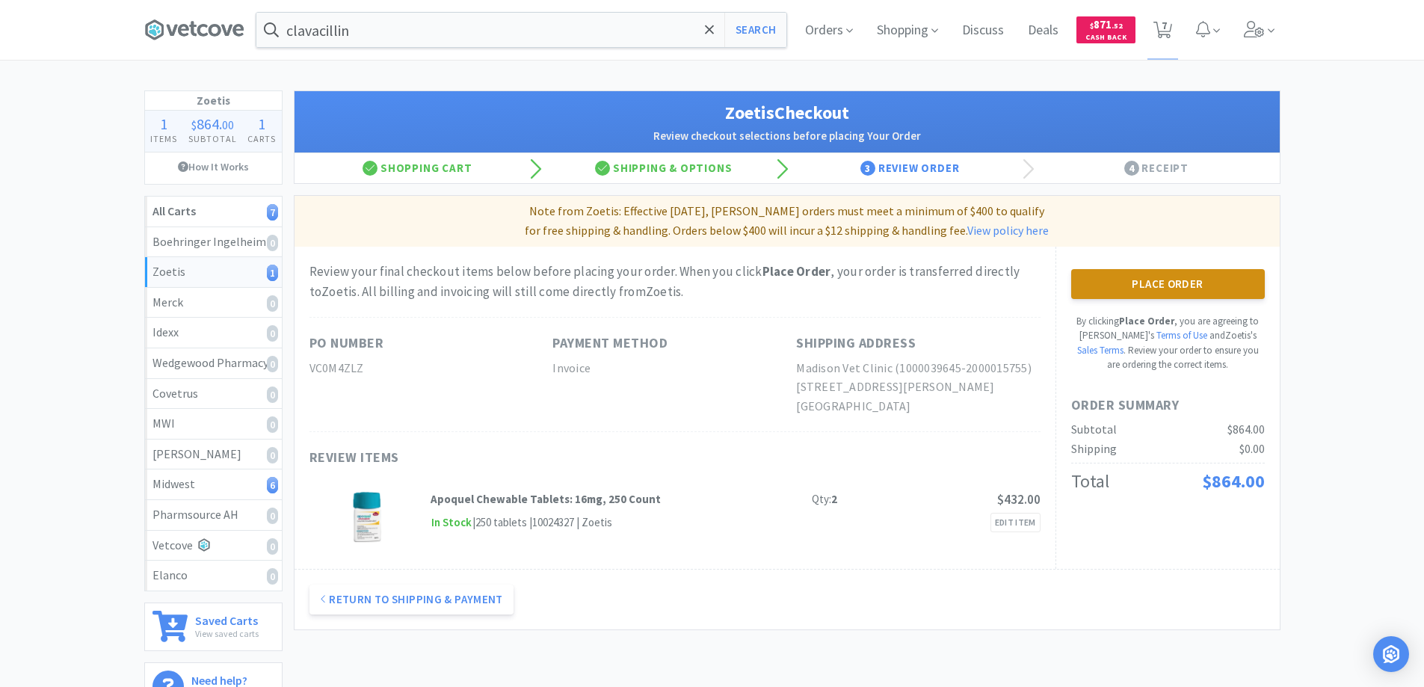
click at [1138, 282] on button "Place Order" at bounding box center [1168, 284] width 194 height 30
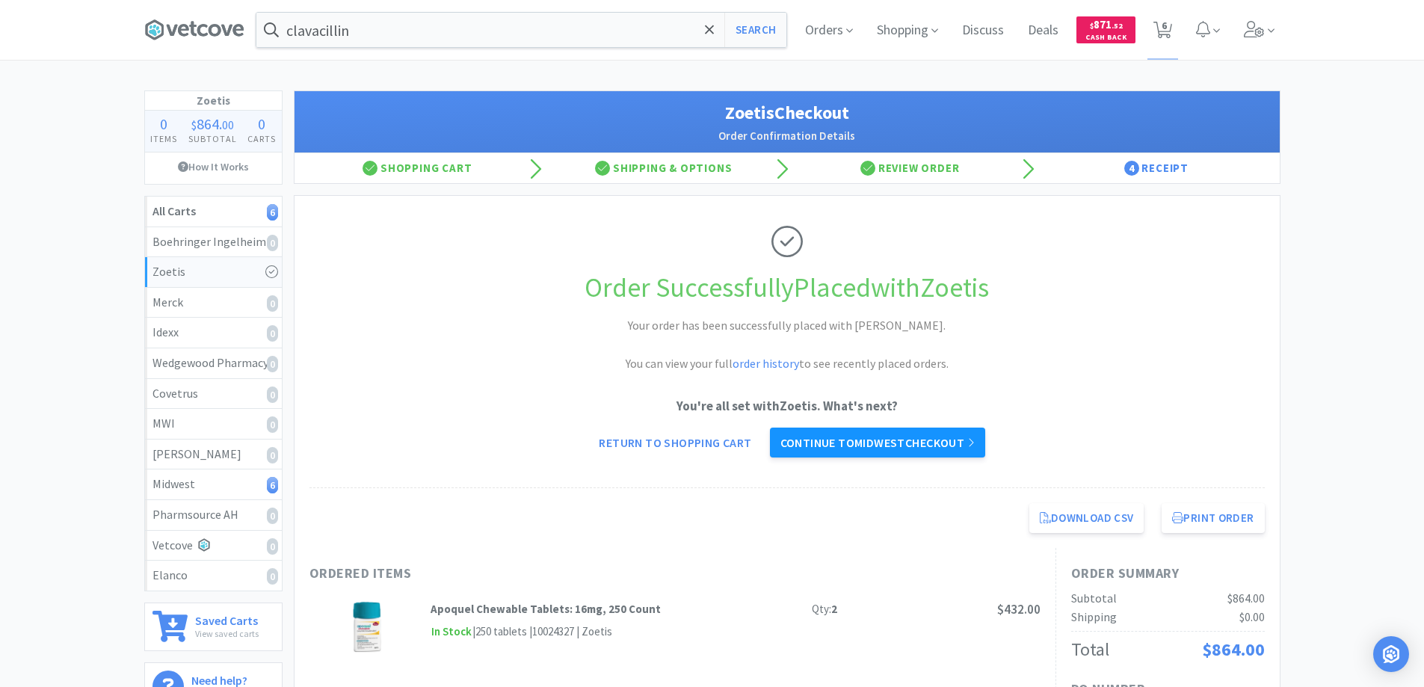
click at [908, 442] on link "Continue to Midwest checkout" at bounding box center [877, 443] width 215 height 30
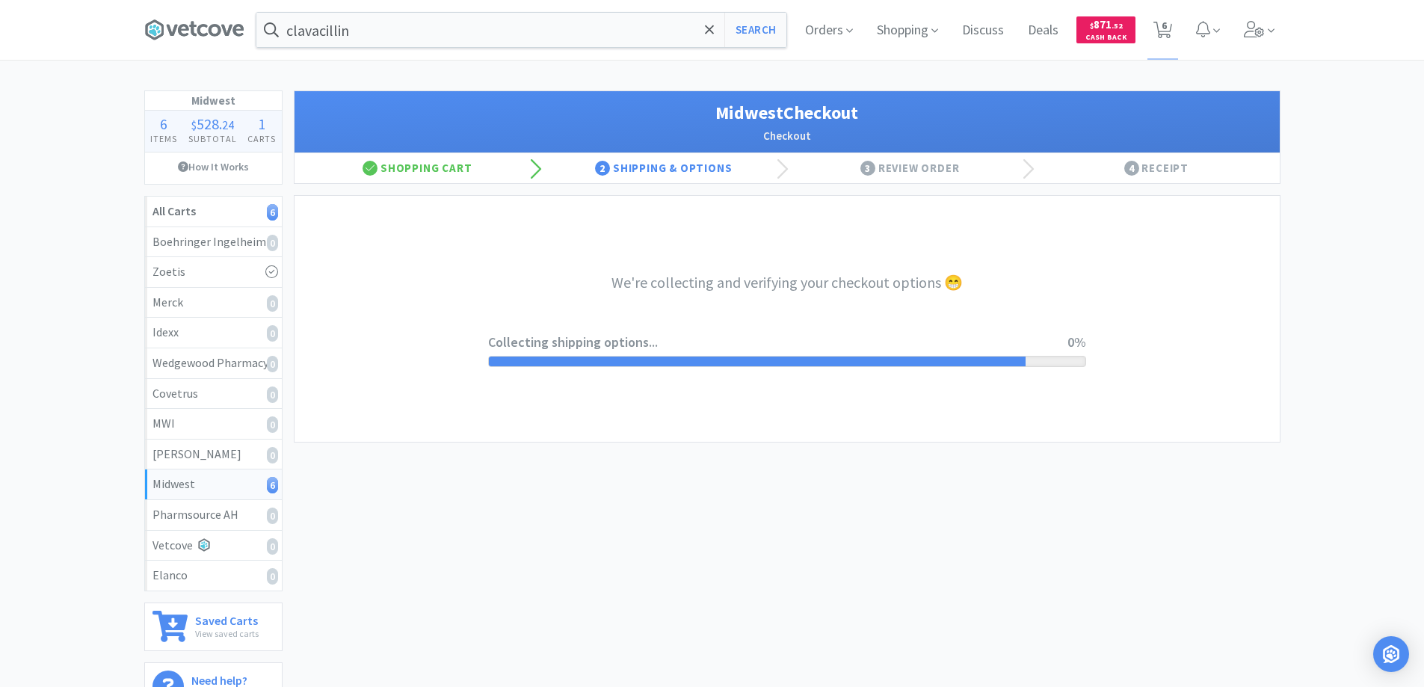
select select "3"
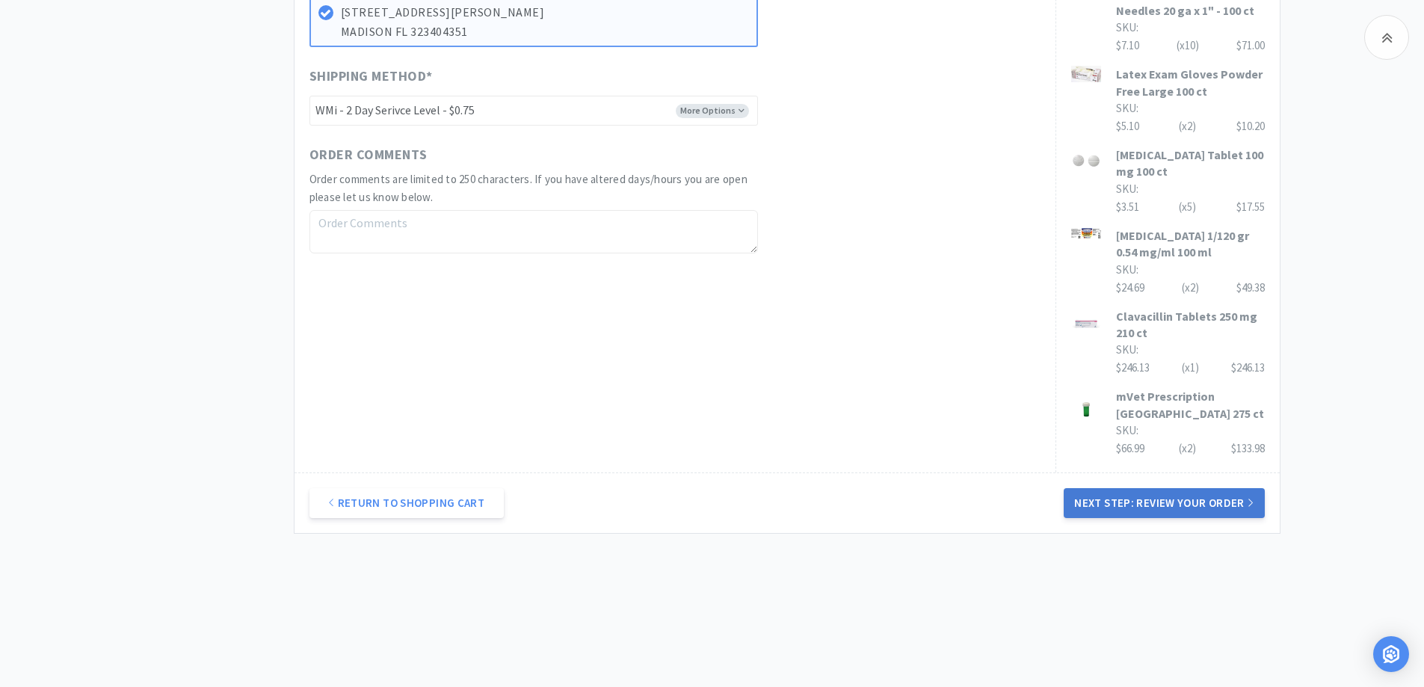
click at [1162, 510] on button "Next Step: Review Your Order" at bounding box center [1164, 503] width 200 height 30
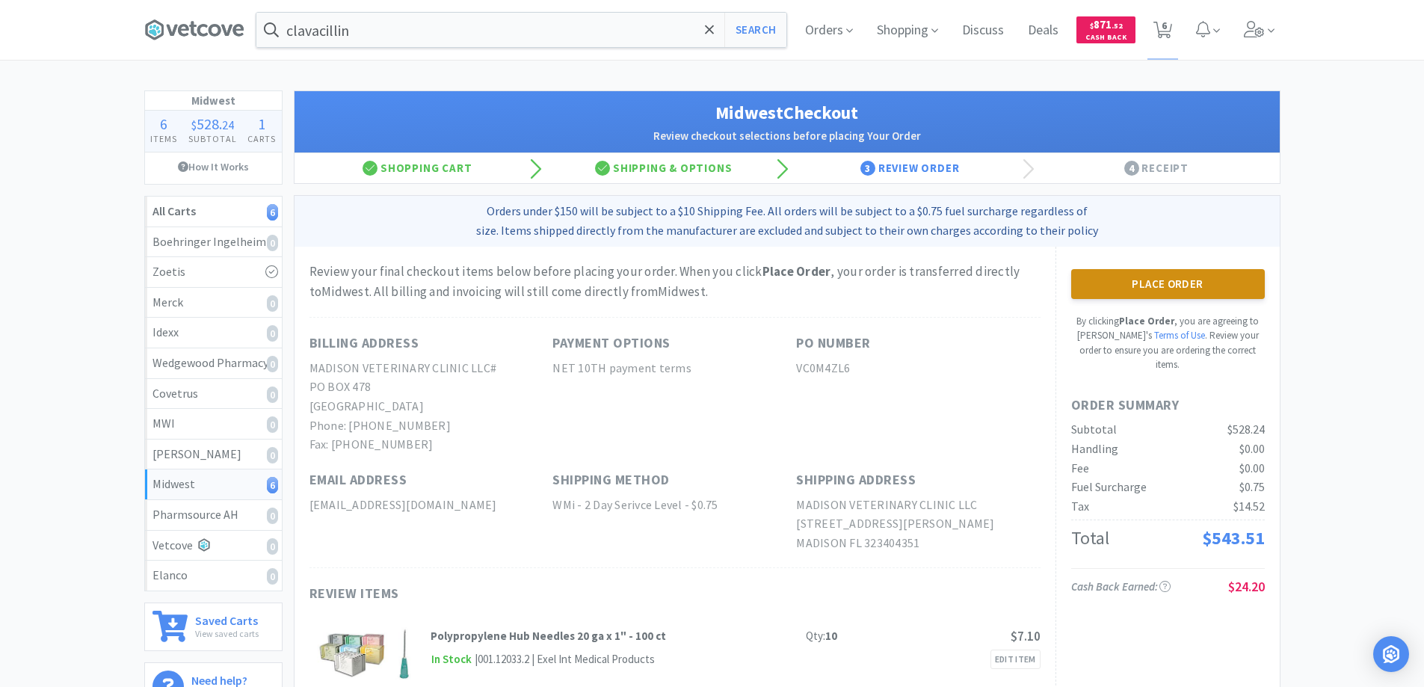
click at [1181, 285] on button "Place Order" at bounding box center [1168, 284] width 194 height 30
